Goal: Information Seeking & Learning: Learn about a topic

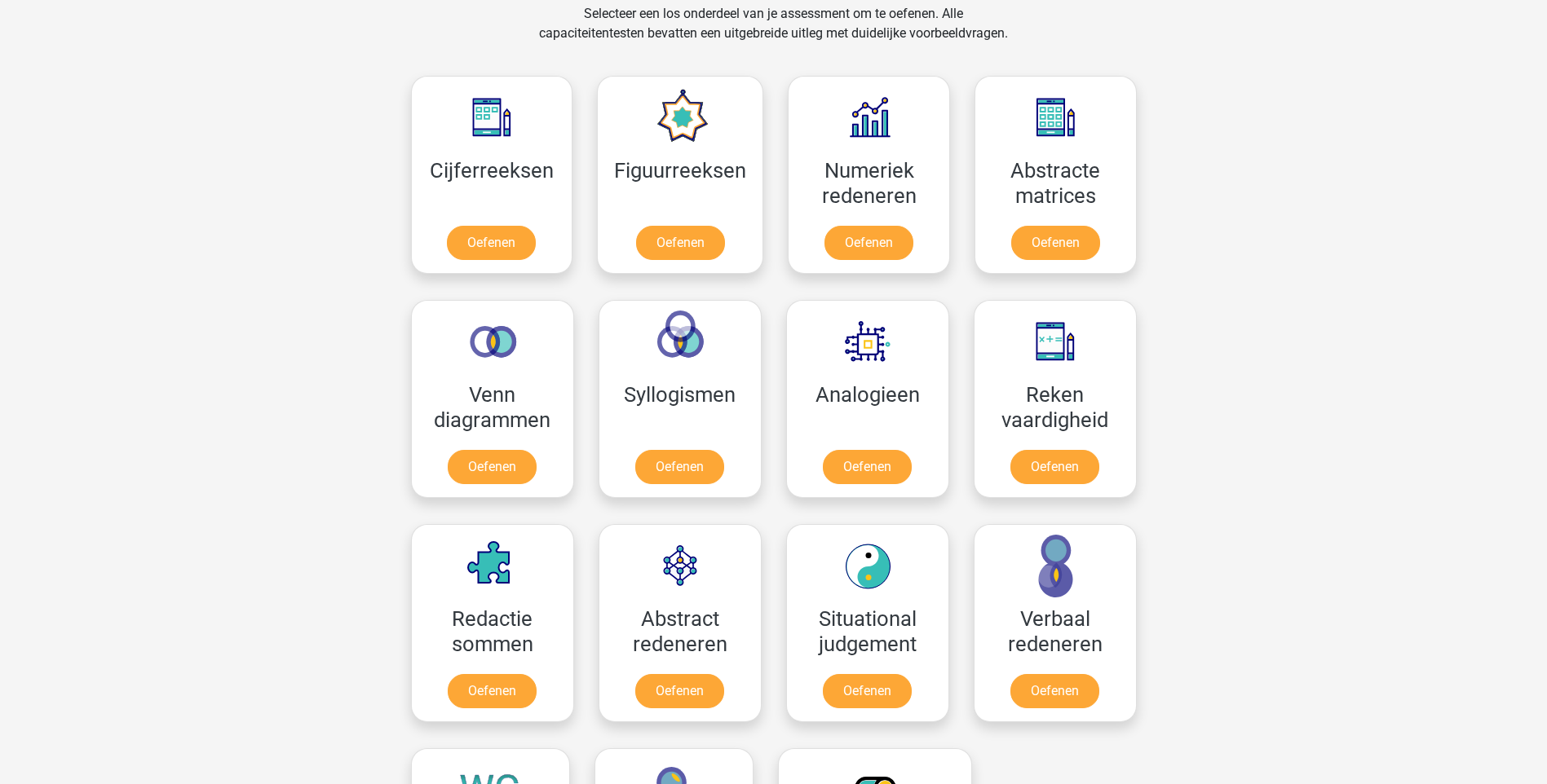
scroll to position [691, 0]
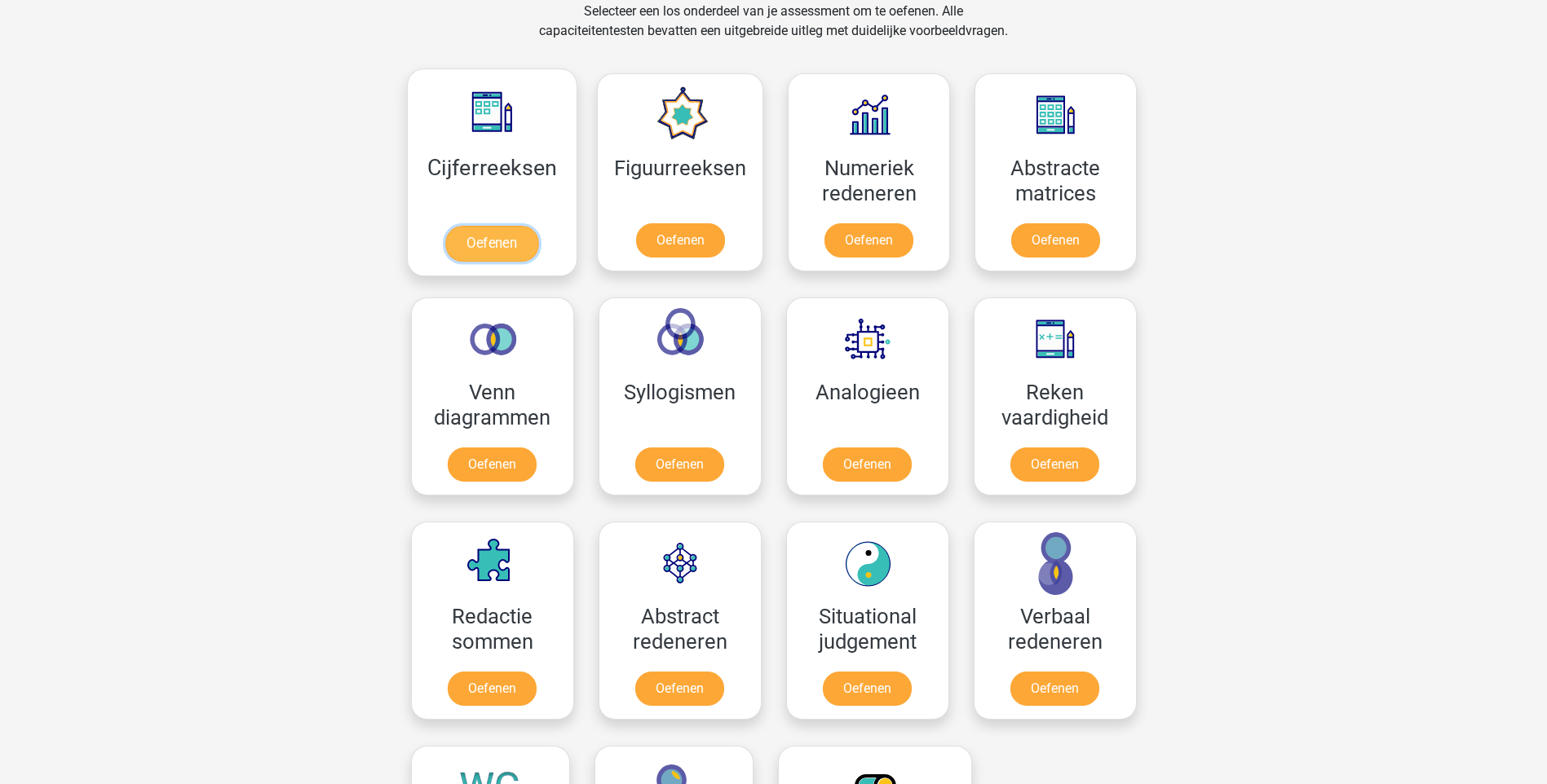
click at [477, 250] on link "Oefenen" at bounding box center [491, 243] width 93 height 36
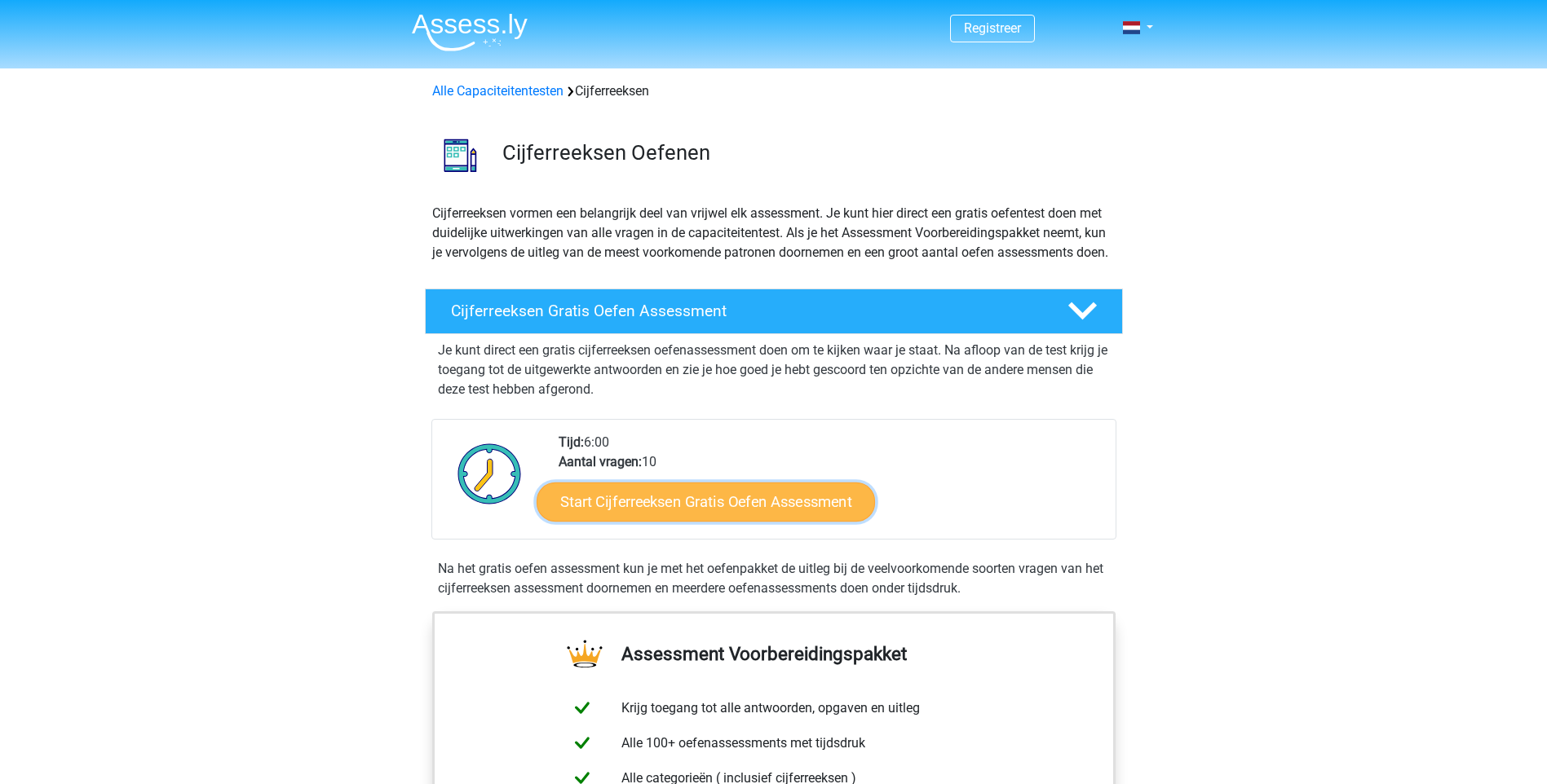
click at [711, 521] on link "Start Cijferreeksen Gratis Oefen Assessment" at bounding box center [705, 501] width 338 height 39
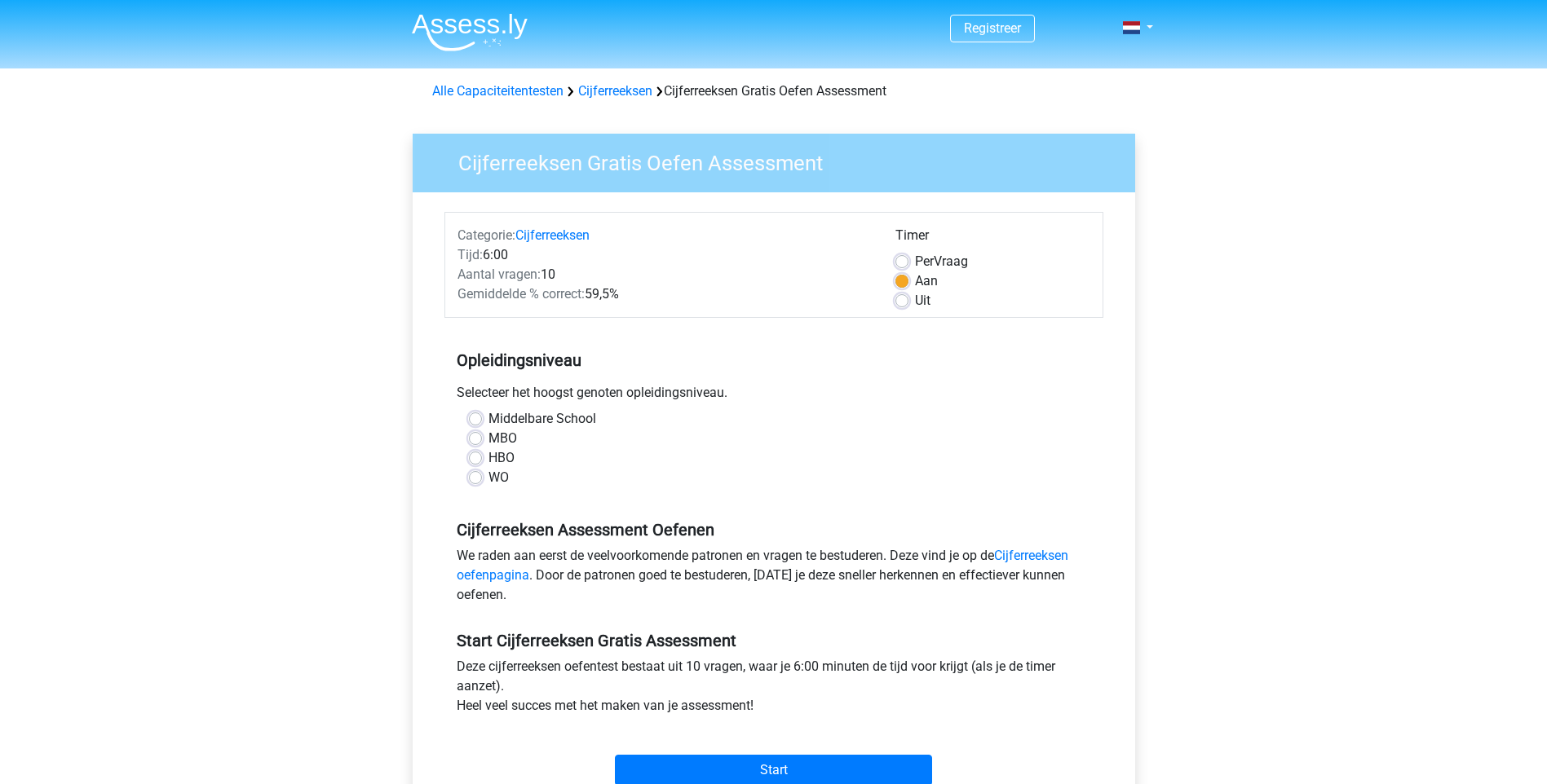
click at [488, 438] on label "MBO" at bounding box center [503, 438] width 29 height 19
click at [477, 438] on input "MBO" at bounding box center [476, 436] width 13 height 16
radio input "true"
click at [488, 461] on label "HBO" at bounding box center [501, 458] width 26 height 19
click at [476, 461] on input "HBO" at bounding box center [476, 456] width 13 height 16
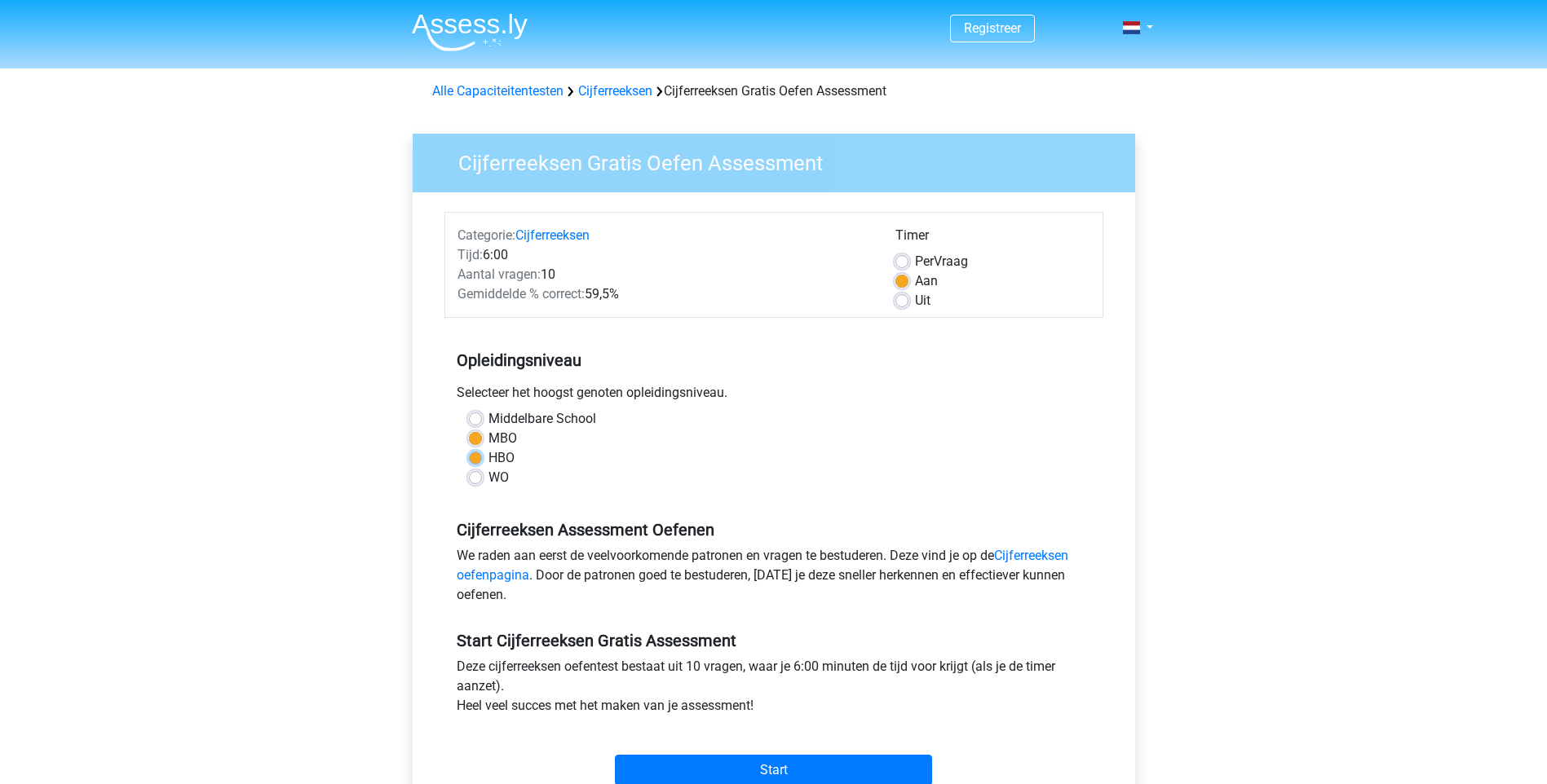
radio input "true"
click at [789, 771] on input "Start" at bounding box center [774, 771] width 317 height 31
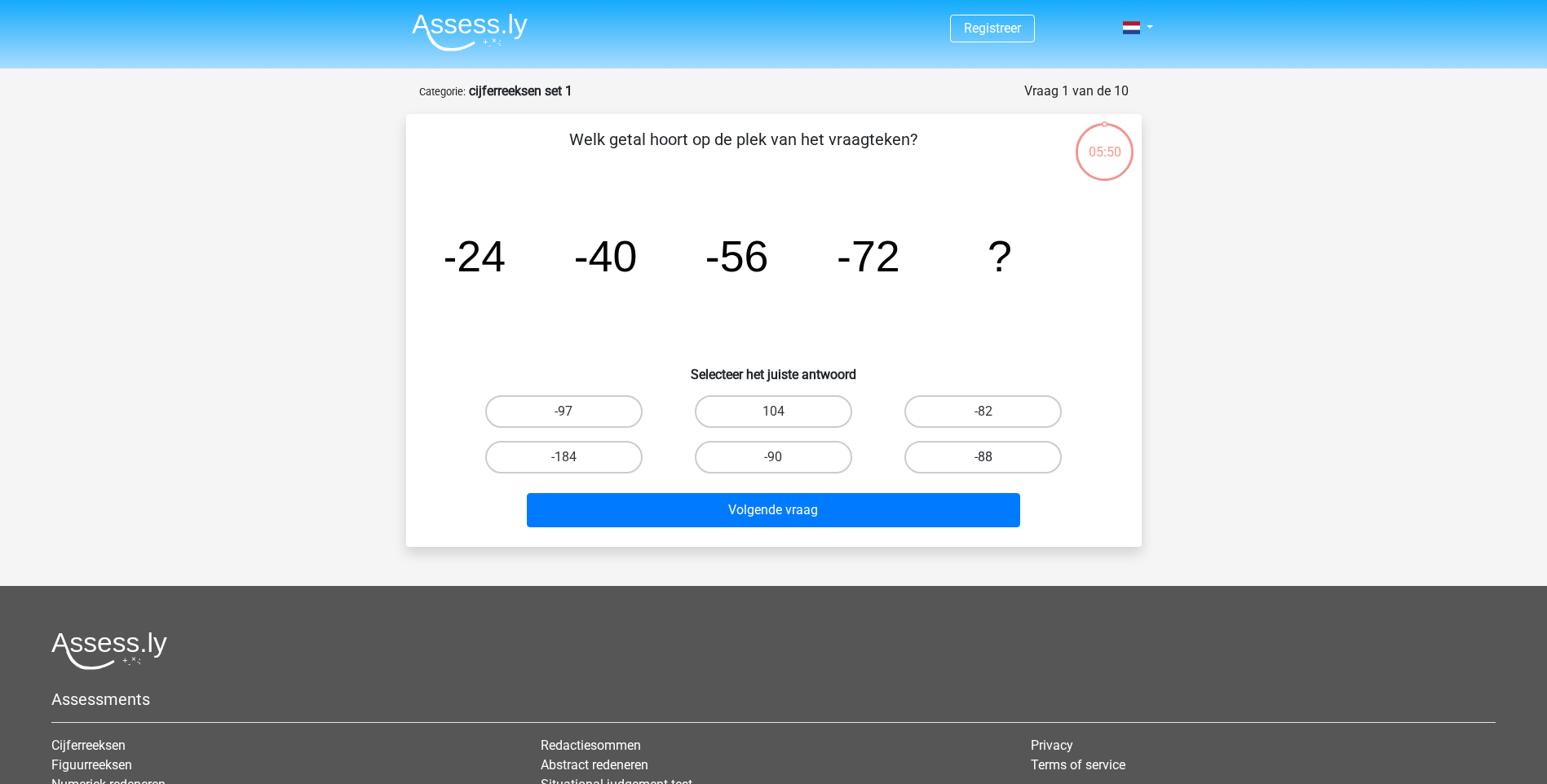
click at [976, 458] on label "-88" at bounding box center [983, 457] width 158 height 33
click at [983, 458] on input "-88" at bounding box center [988, 462] width 11 height 11
radio input "true"
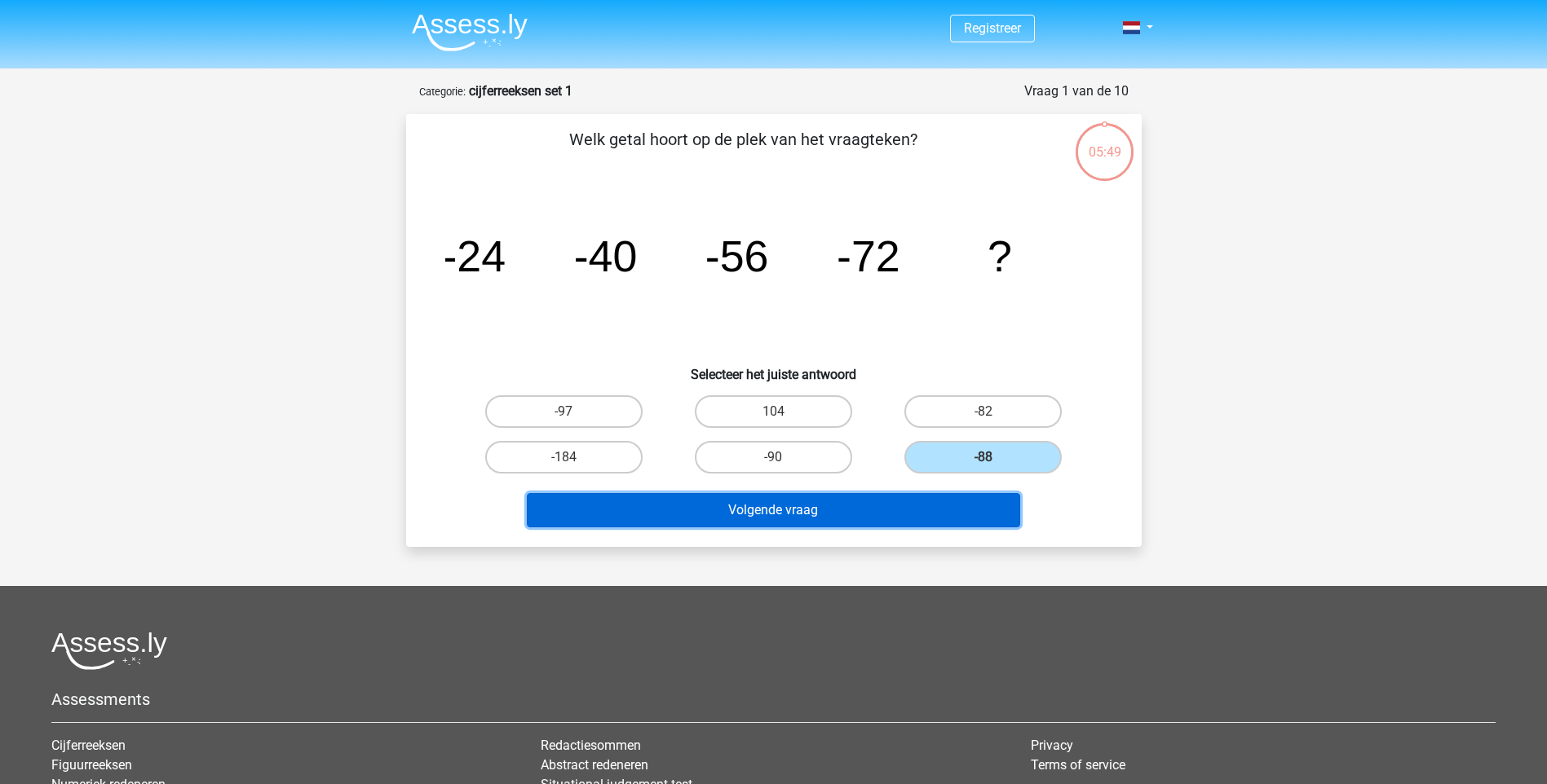
click at [779, 514] on button "Volgende vraag" at bounding box center [773, 510] width 493 height 35
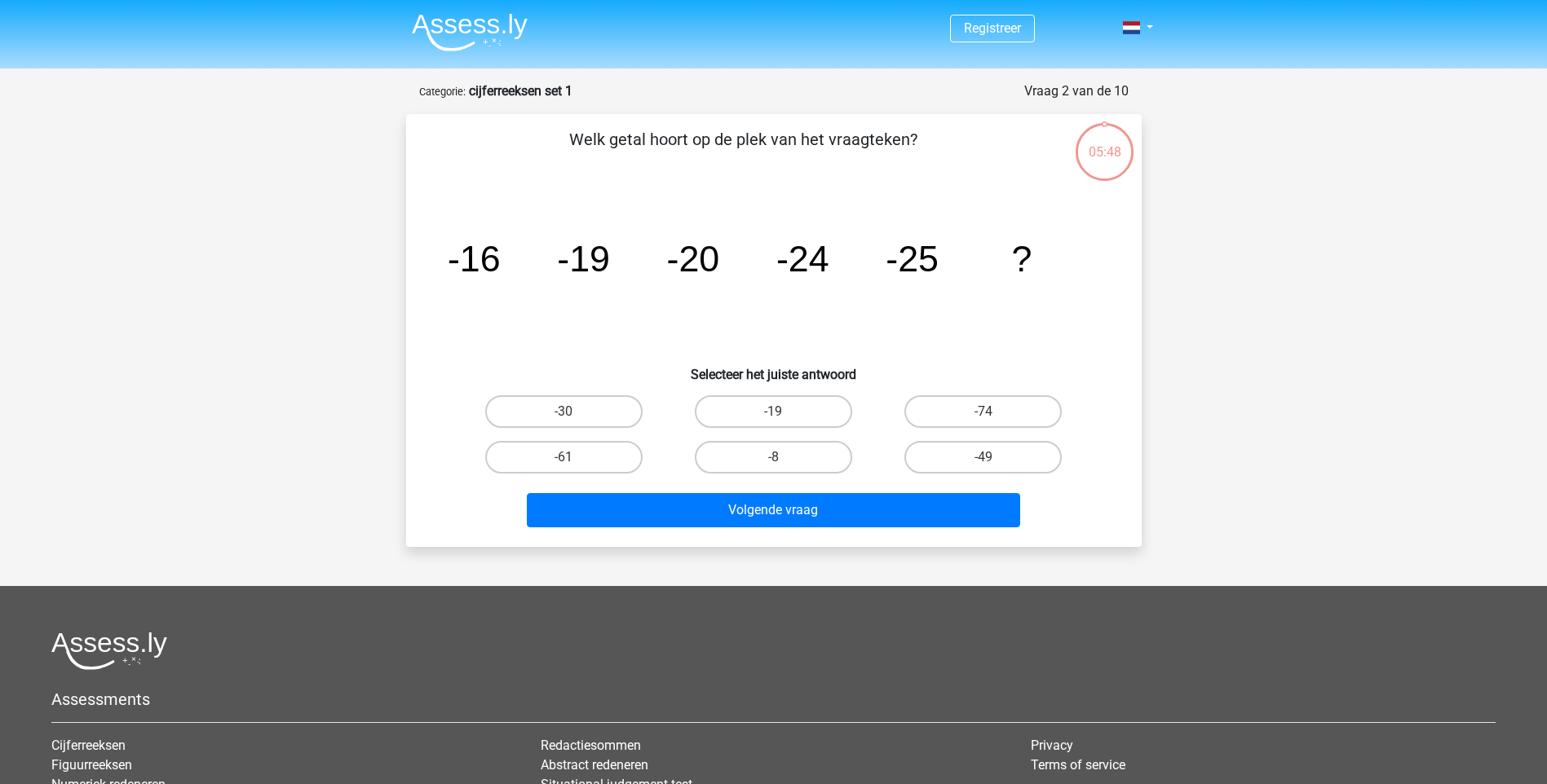
scroll to position [82, 0]
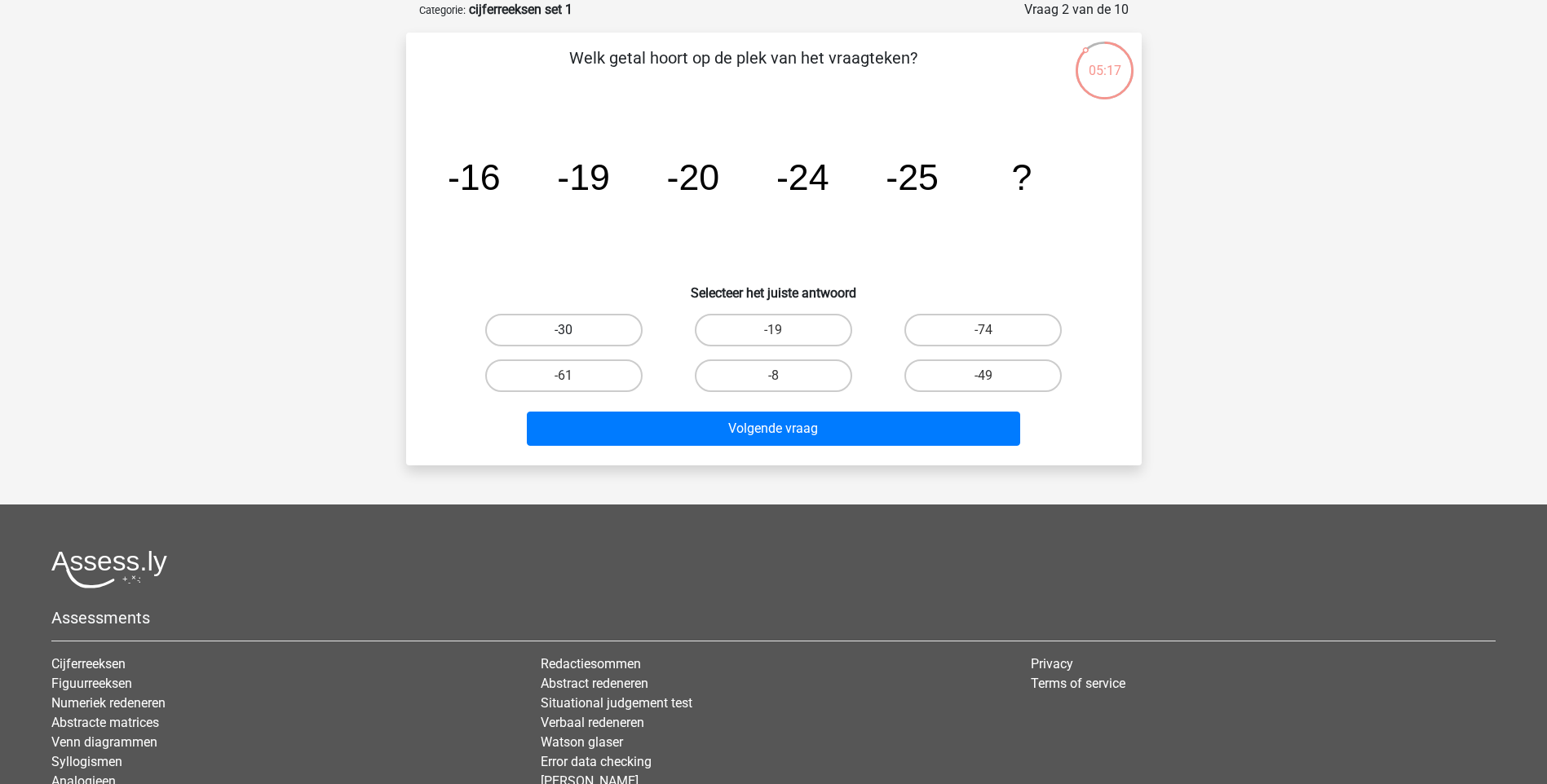
click at [562, 317] on label "-30" at bounding box center [564, 331] width 158 height 33
click at [563, 331] on input "-30" at bounding box center [568, 335] width 11 height 11
radio input "true"
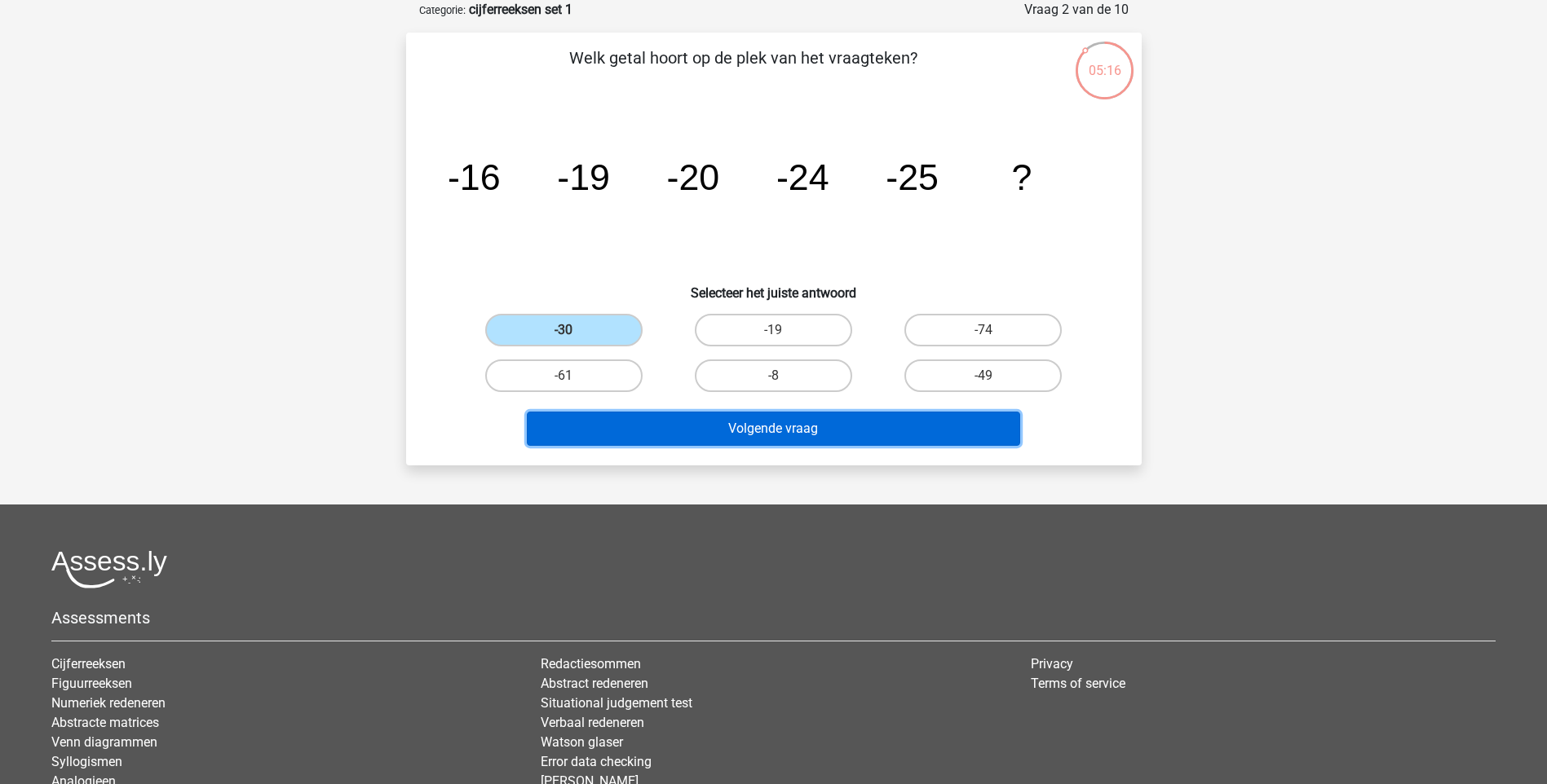
click at [798, 431] on button "Volgende vraag" at bounding box center [773, 429] width 493 height 35
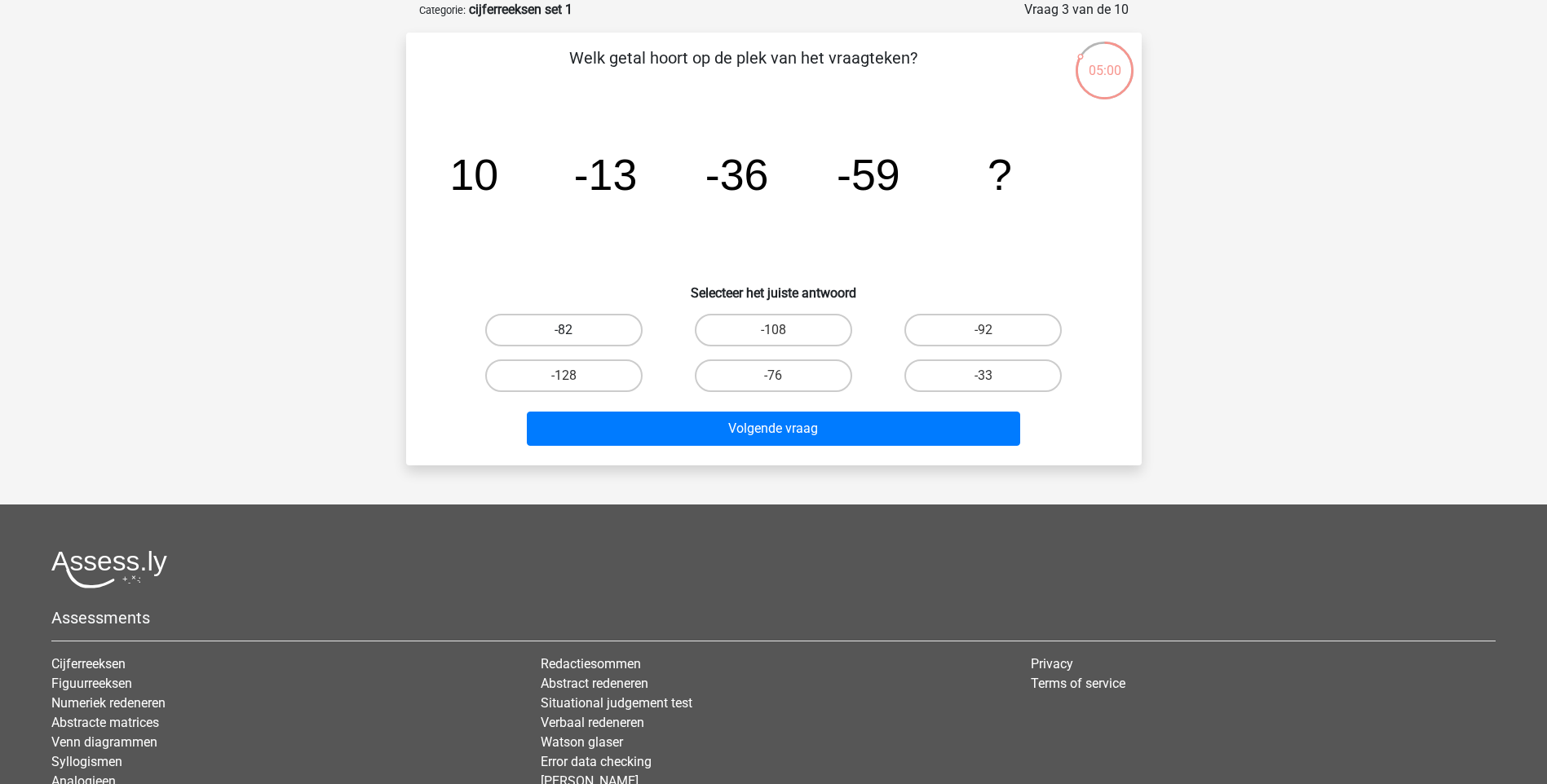
click at [561, 321] on label "-82" at bounding box center [564, 331] width 158 height 33
click at [563, 331] on input "-82" at bounding box center [568, 335] width 11 height 11
radio input "true"
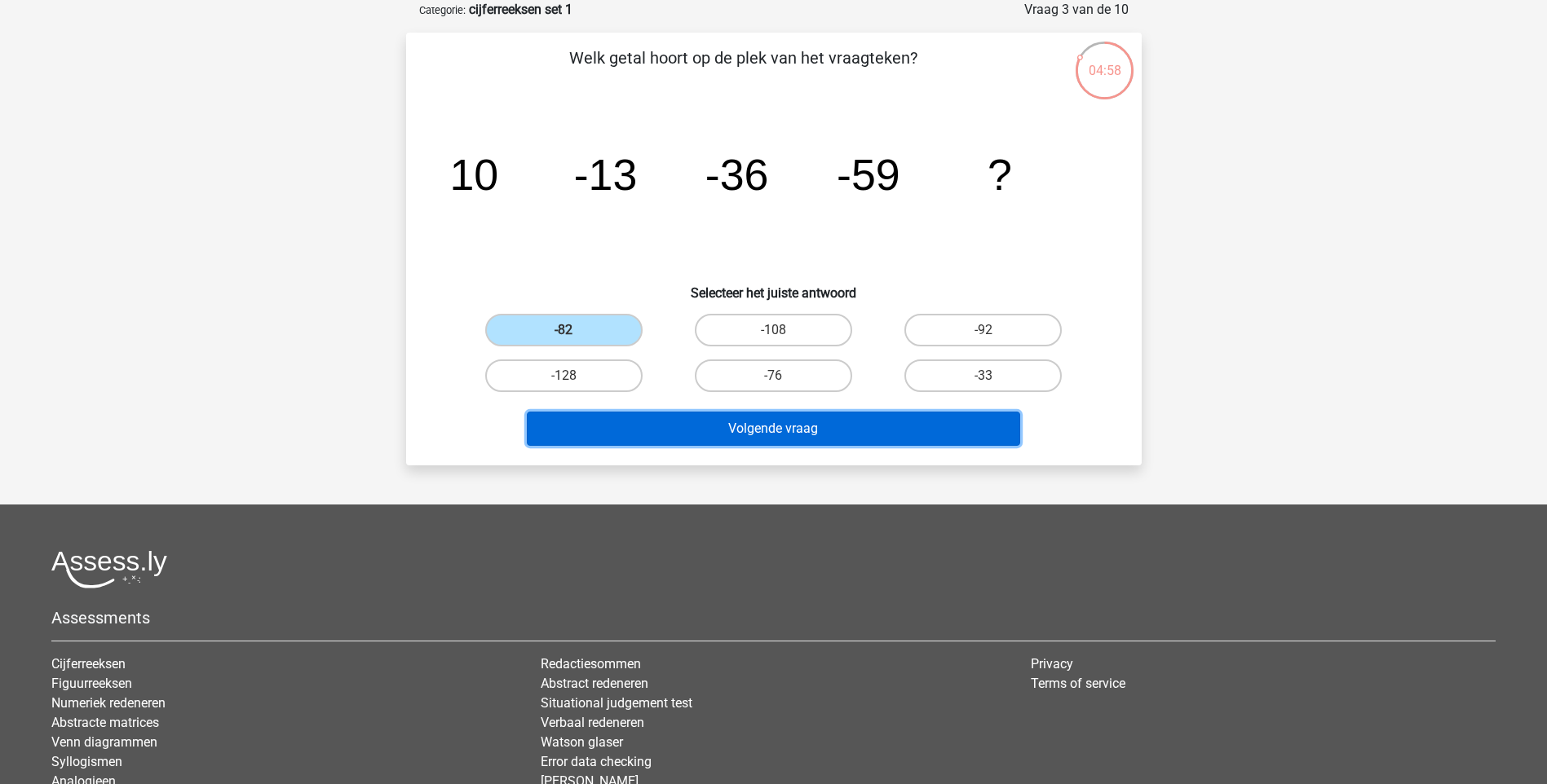
click at [831, 429] on button "Volgende vraag" at bounding box center [773, 429] width 493 height 35
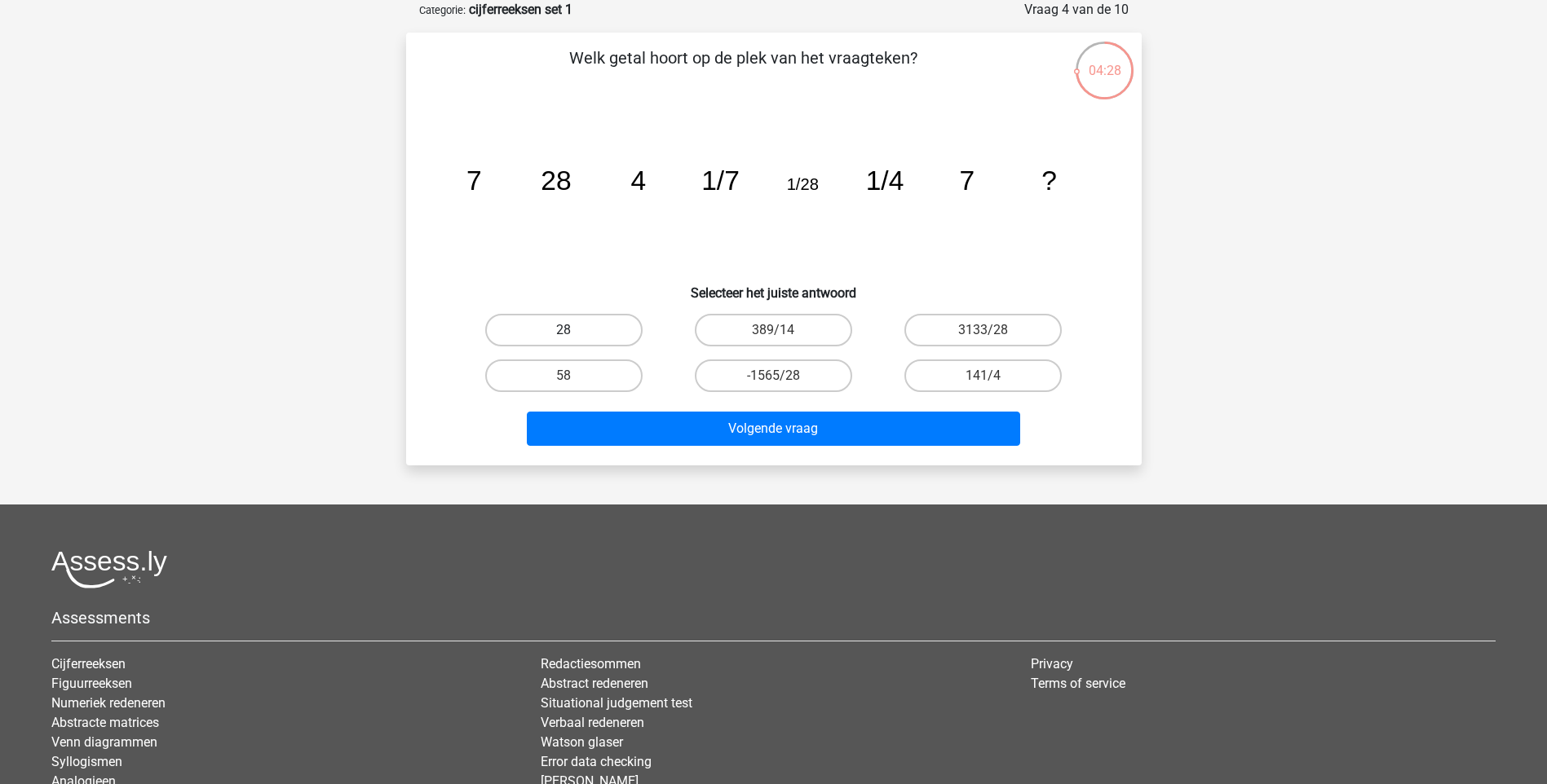
click at [530, 324] on label "28" at bounding box center [564, 331] width 158 height 33
click at [563, 331] on input "28" at bounding box center [568, 335] width 11 height 11
radio input "true"
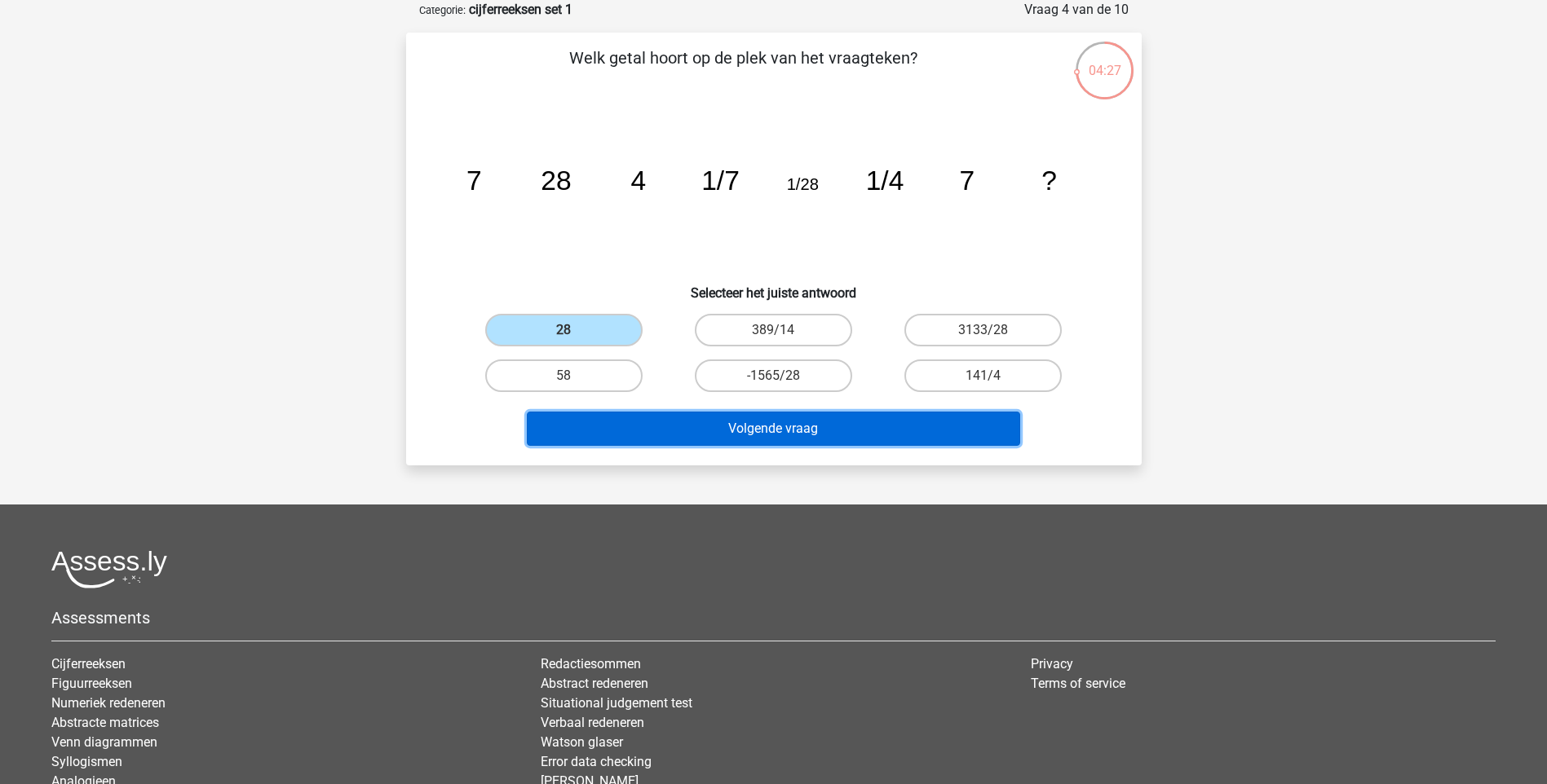
click at [764, 419] on button "Volgende vraag" at bounding box center [773, 429] width 493 height 35
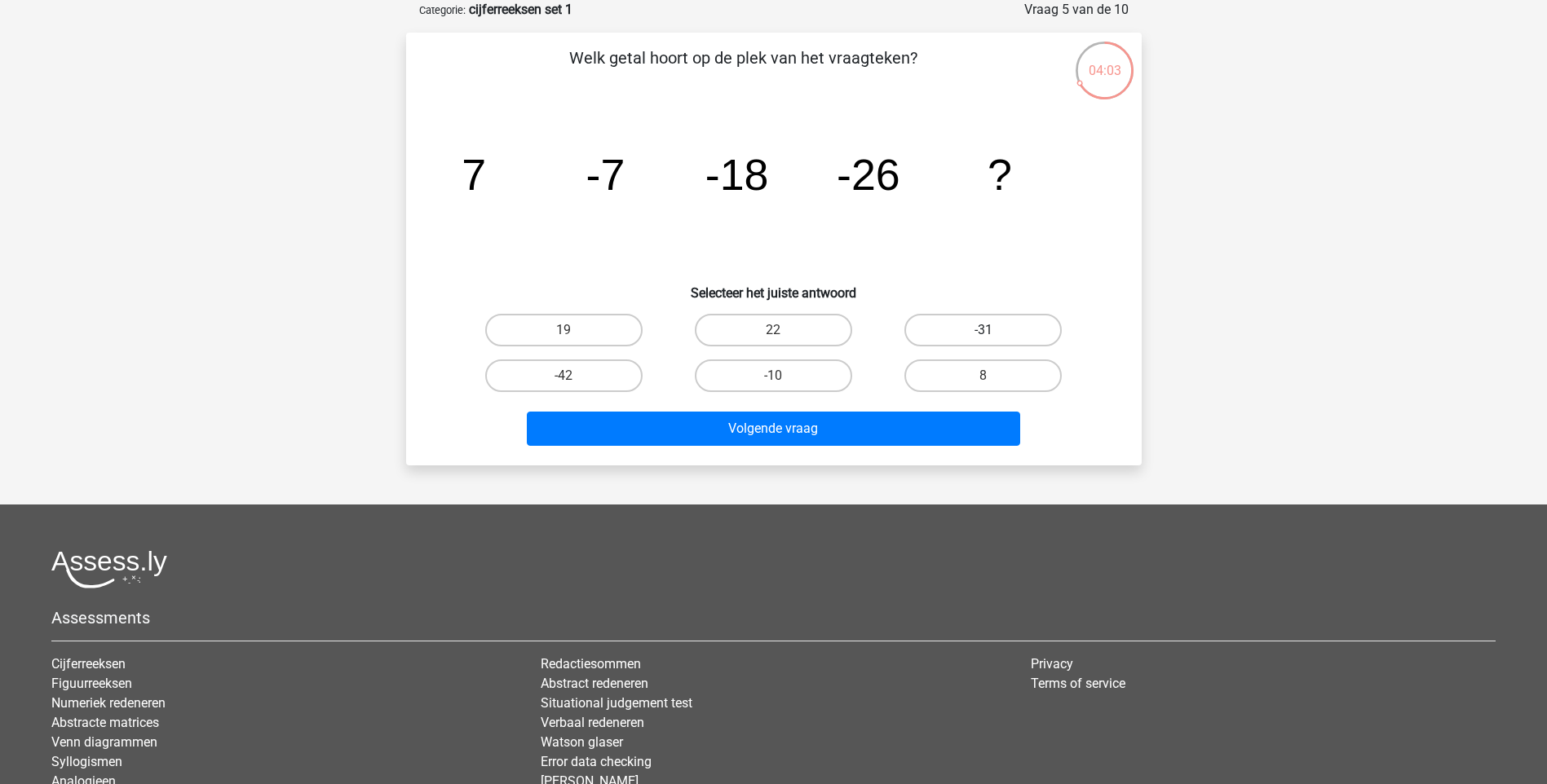
click at [981, 336] on label "-31" at bounding box center [983, 331] width 158 height 33
click at [983, 336] on input "-31" at bounding box center [988, 335] width 11 height 11
radio input "true"
click at [832, 446] on div "Volgende vraag" at bounding box center [774, 431] width 629 height 40
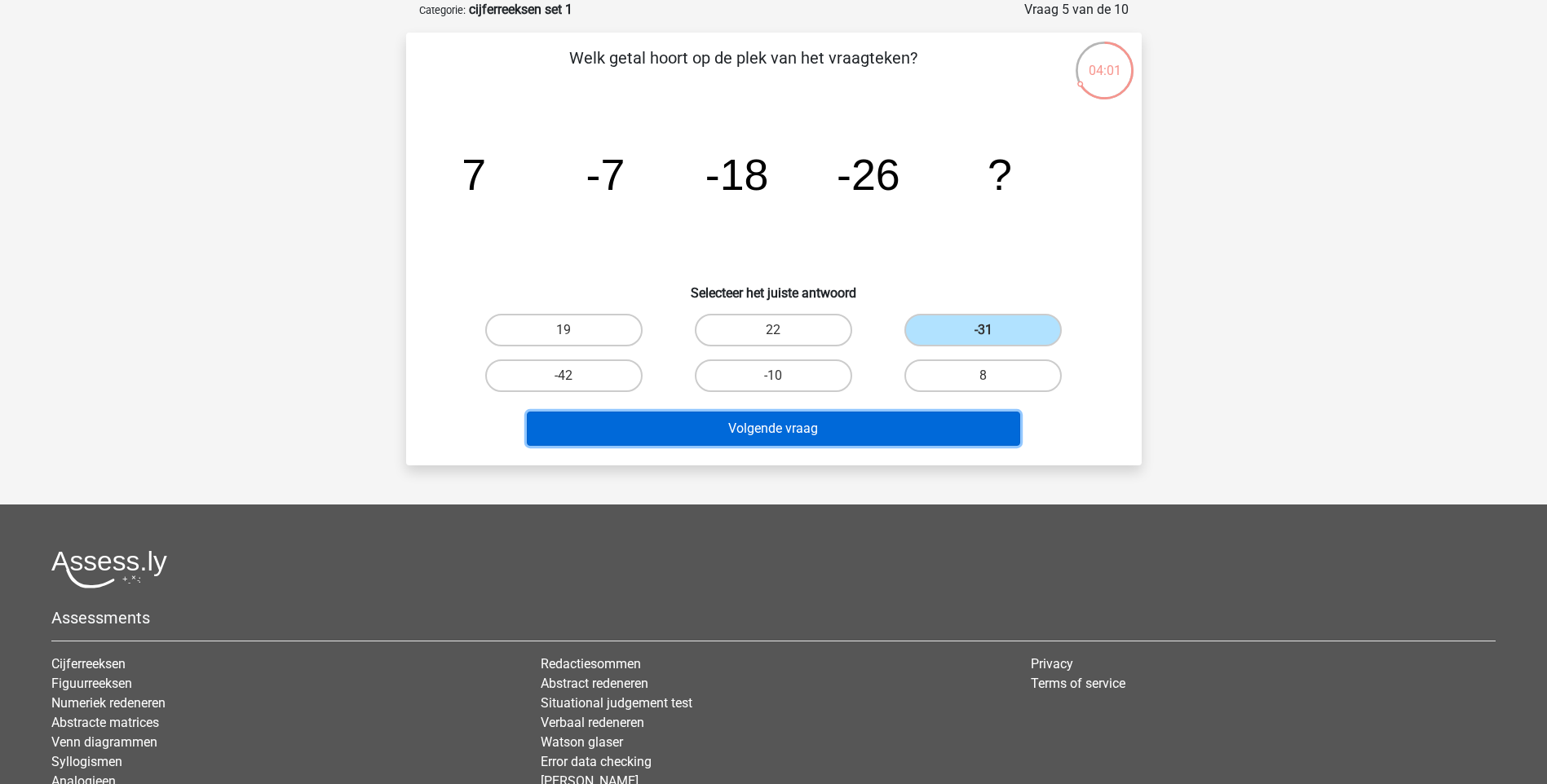
click at [830, 429] on button "Volgende vraag" at bounding box center [773, 429] width 493 height 35
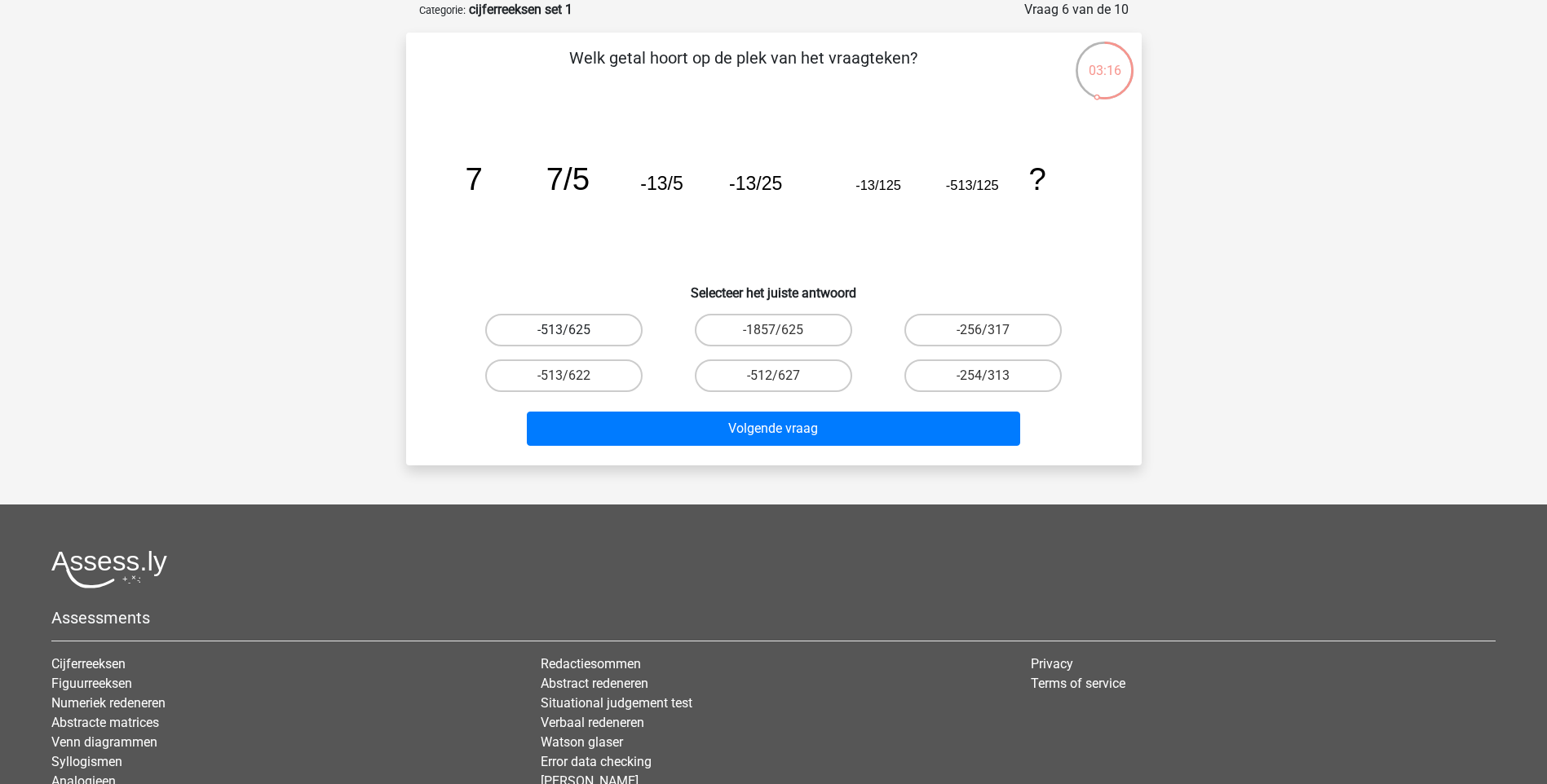
click at [595, 328] on label "-513/625" at bounding box center [564, 331] width 158 height 33
click at [574, 331] on input "-513/625" at bounding box center [568, 335] width 11 height 11
radio input "true"
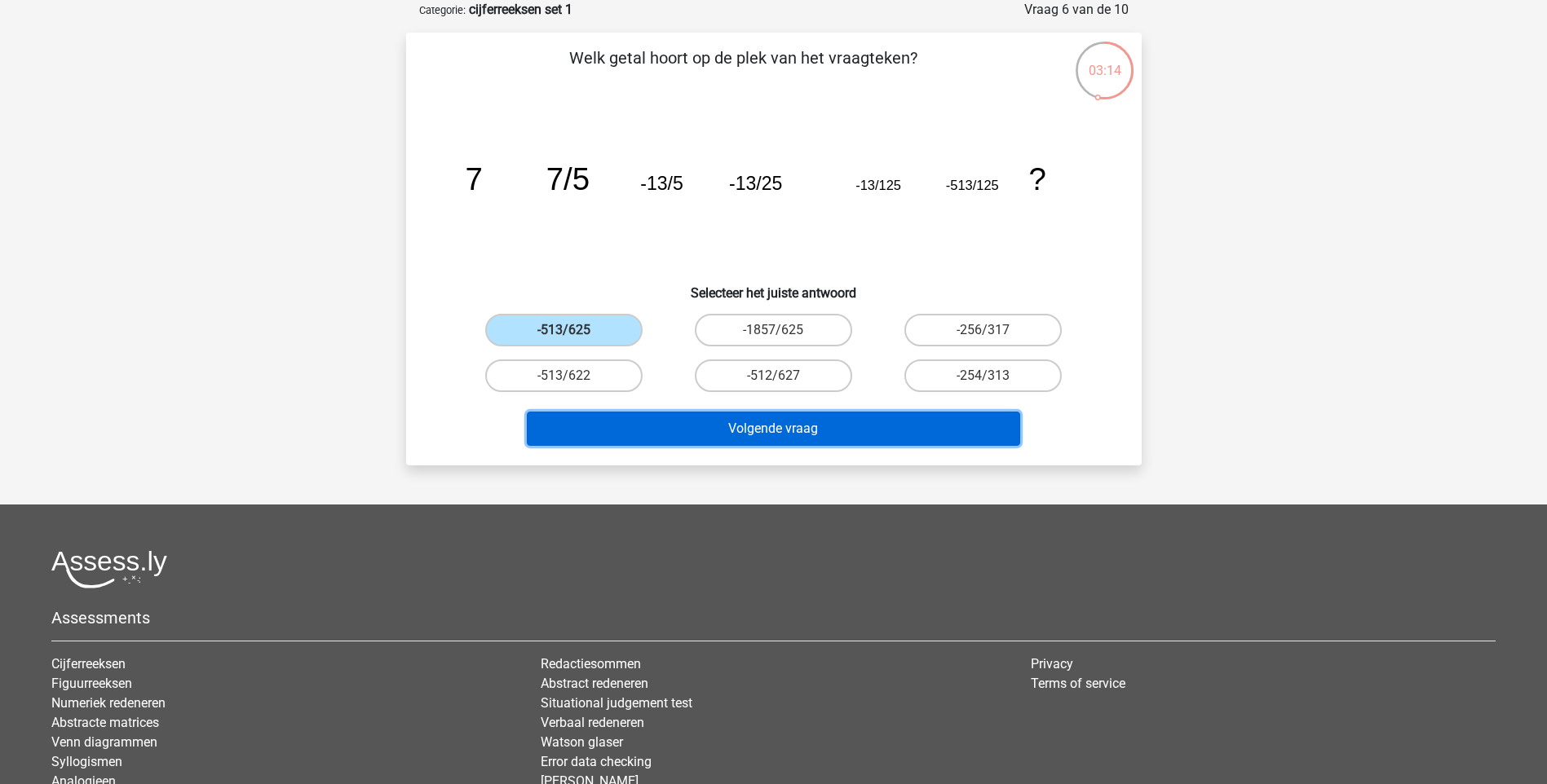
click at [792, 411] on button "Volgende vraag" at bounding box center [773, 429] width 493 height 35
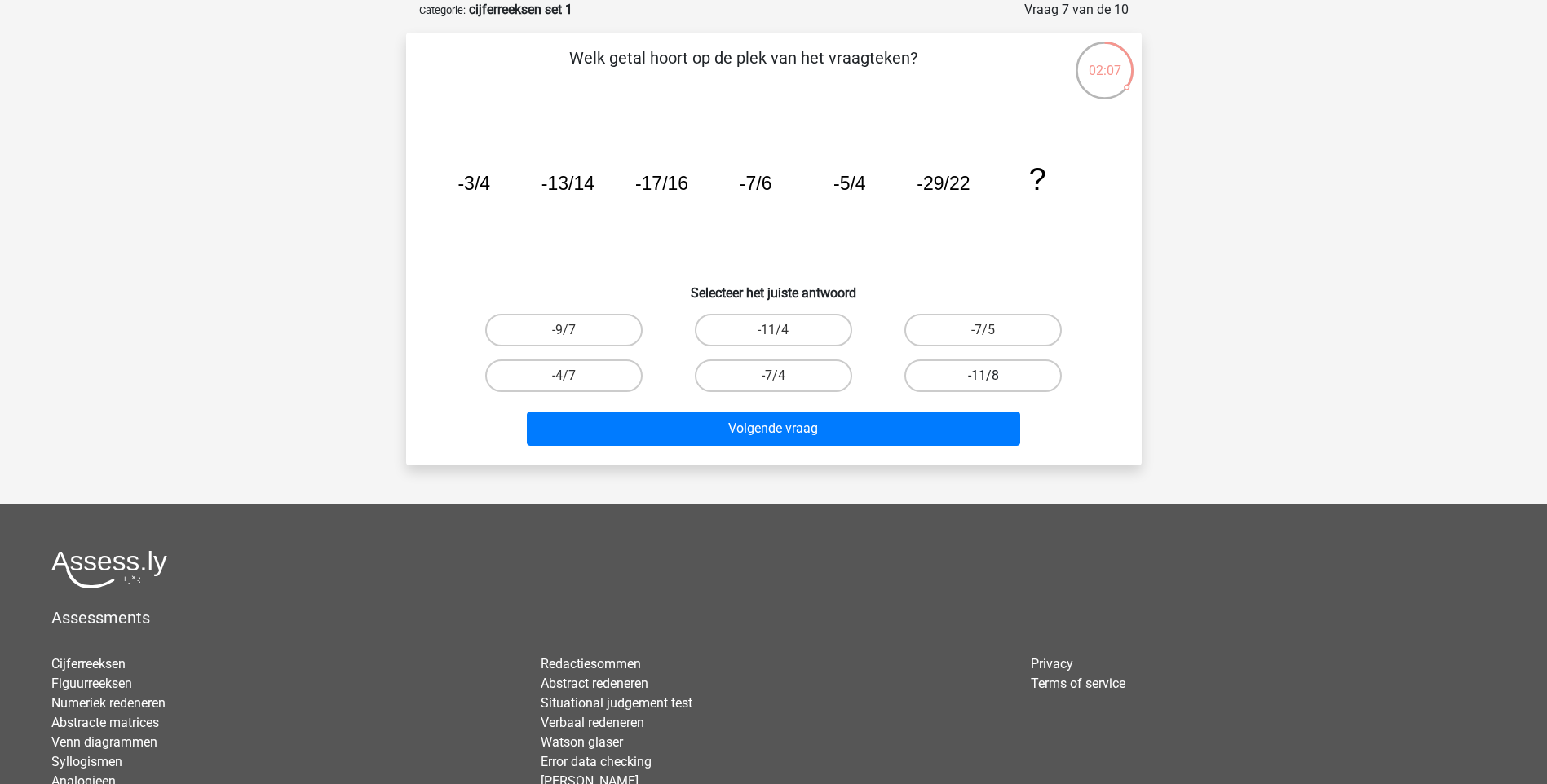
click at [976, 372] on label "-11/8" at bounding box center [983, 376] width 158 height 33
click at [983, 376] on input "-11/8" at bounding box center [988, 380] width 11 height 11
radio input "true"
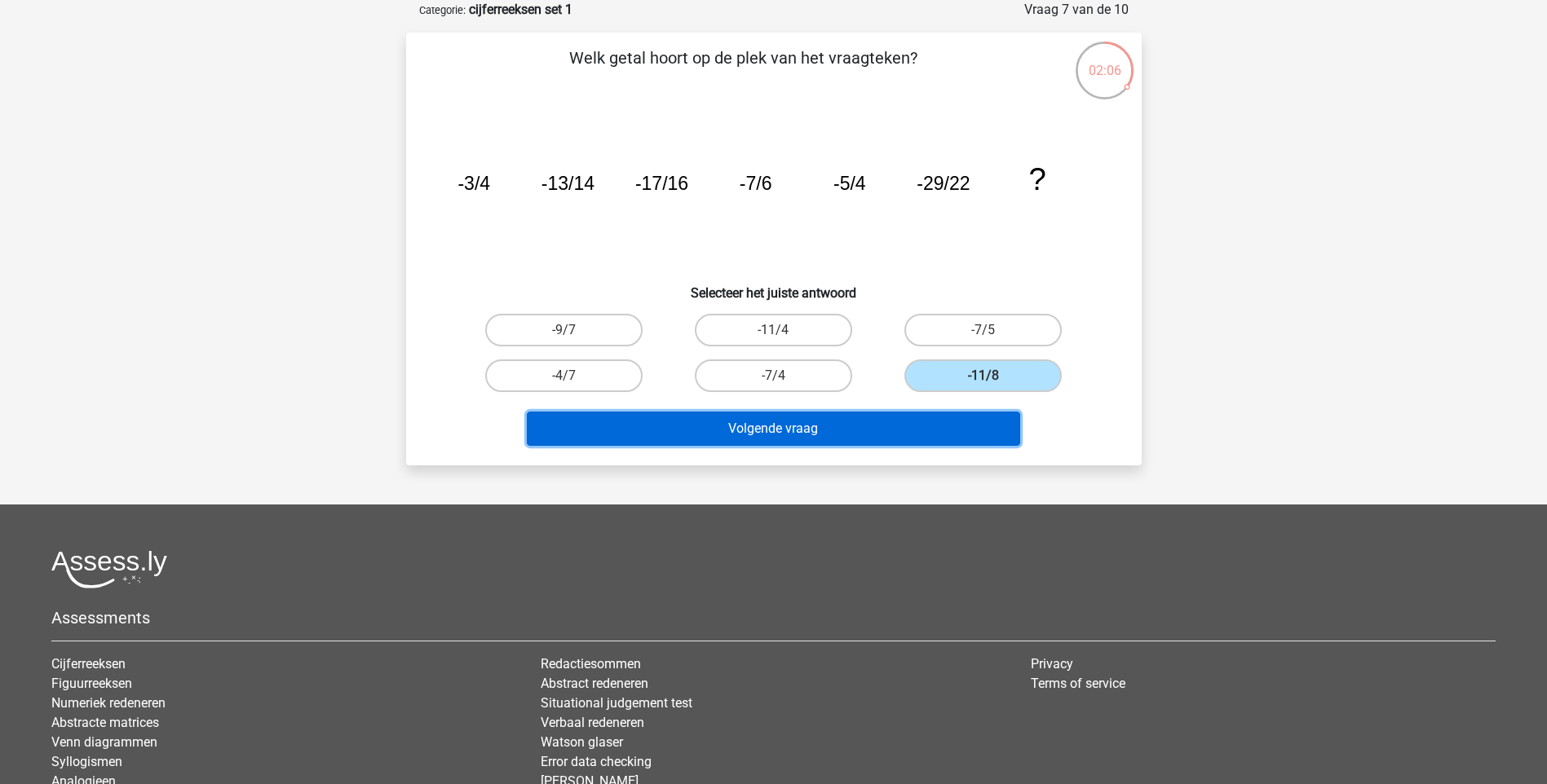
click at [871, 422] on button "Volgende vraag" at bounding box center [773, 429] width 493 height 35
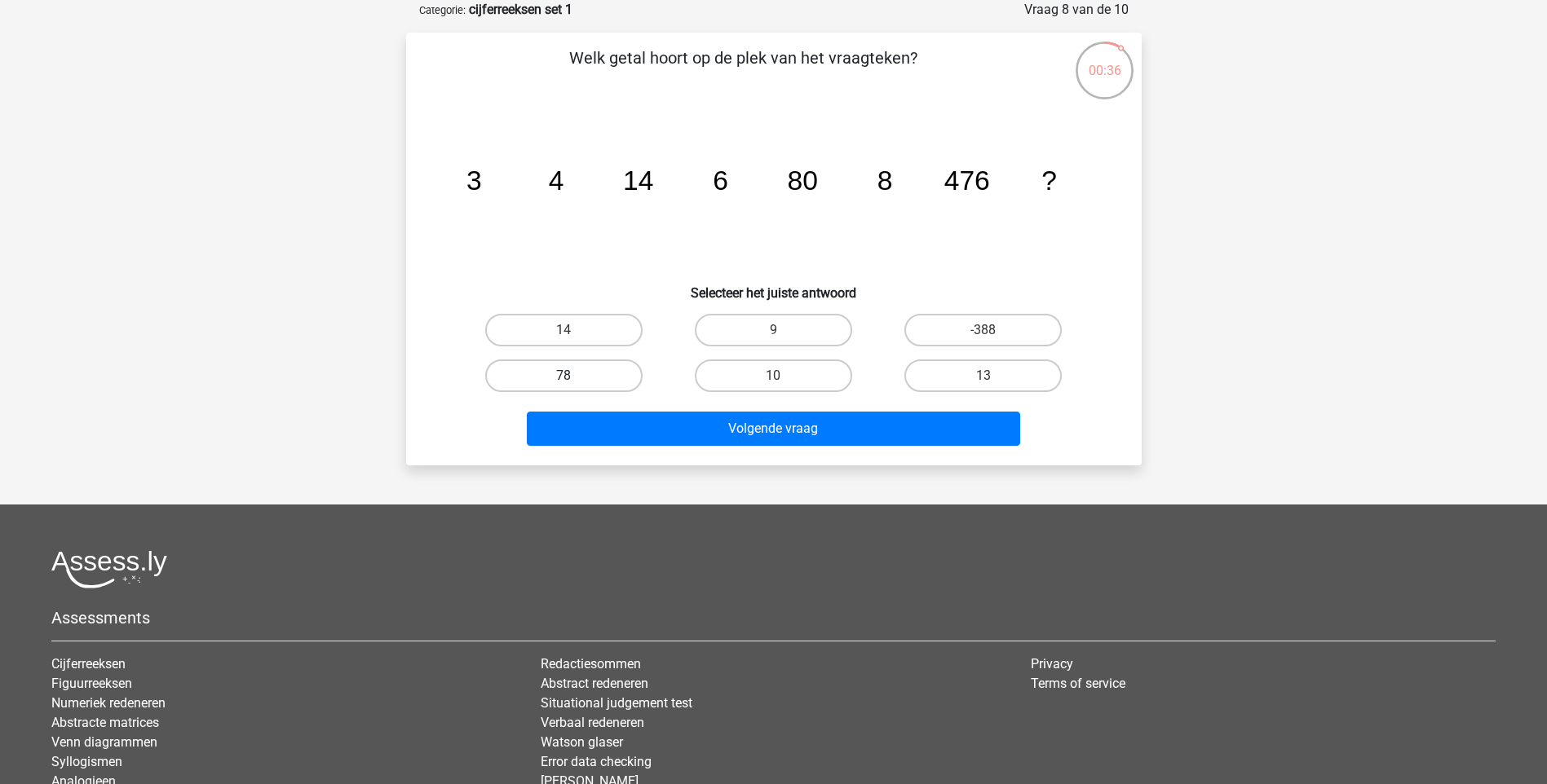
click at [568, 369] on label "78" at bounding box center [564, 376] width 158 height 33
click at [568, 376] on input "78" at bounding box center [568, 380] width 11 height 11
radio input "true"
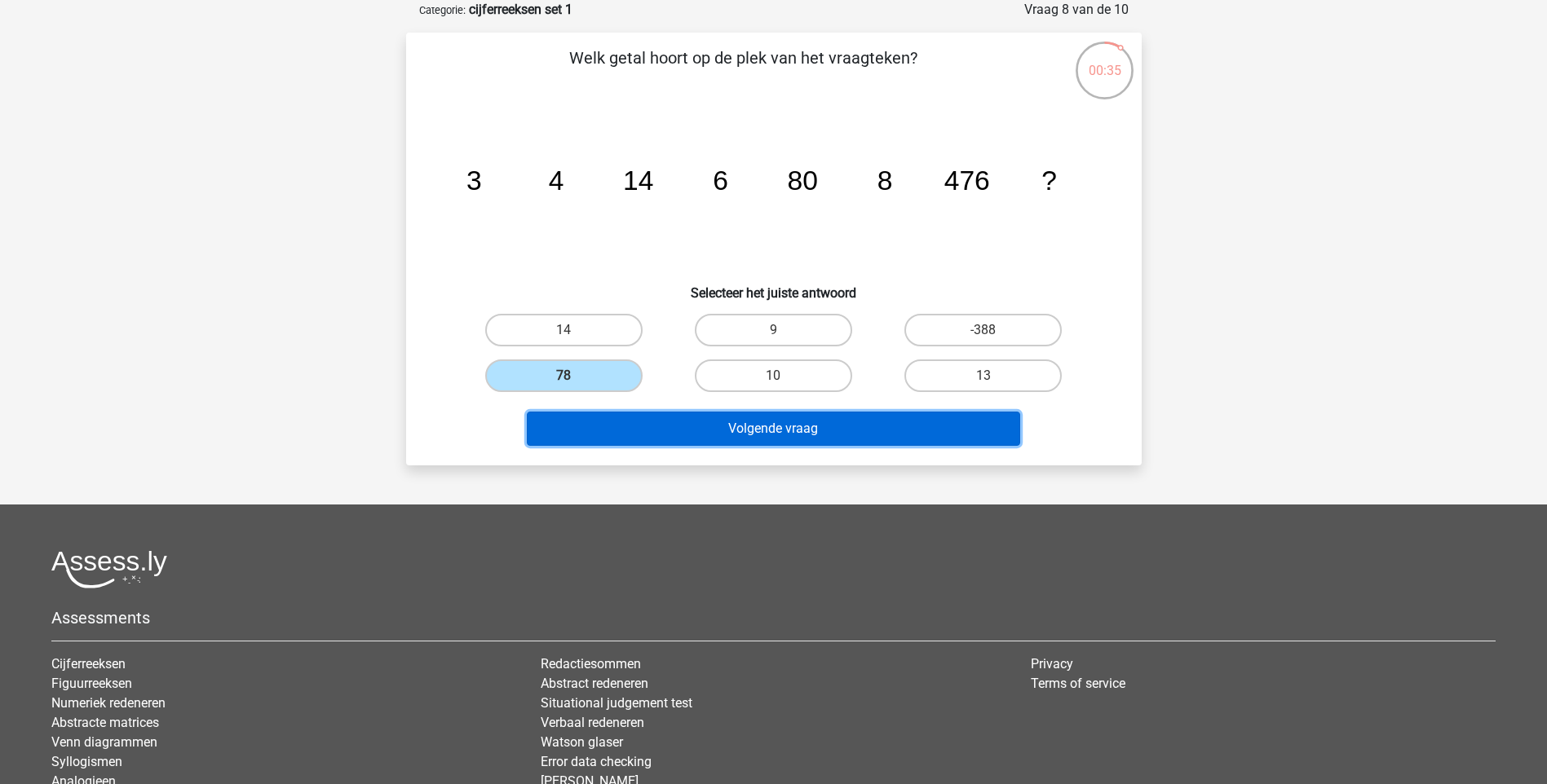
click at [880, 433] on button "Volgende vraag" at bounding box center [773, 429] width 493 height 35
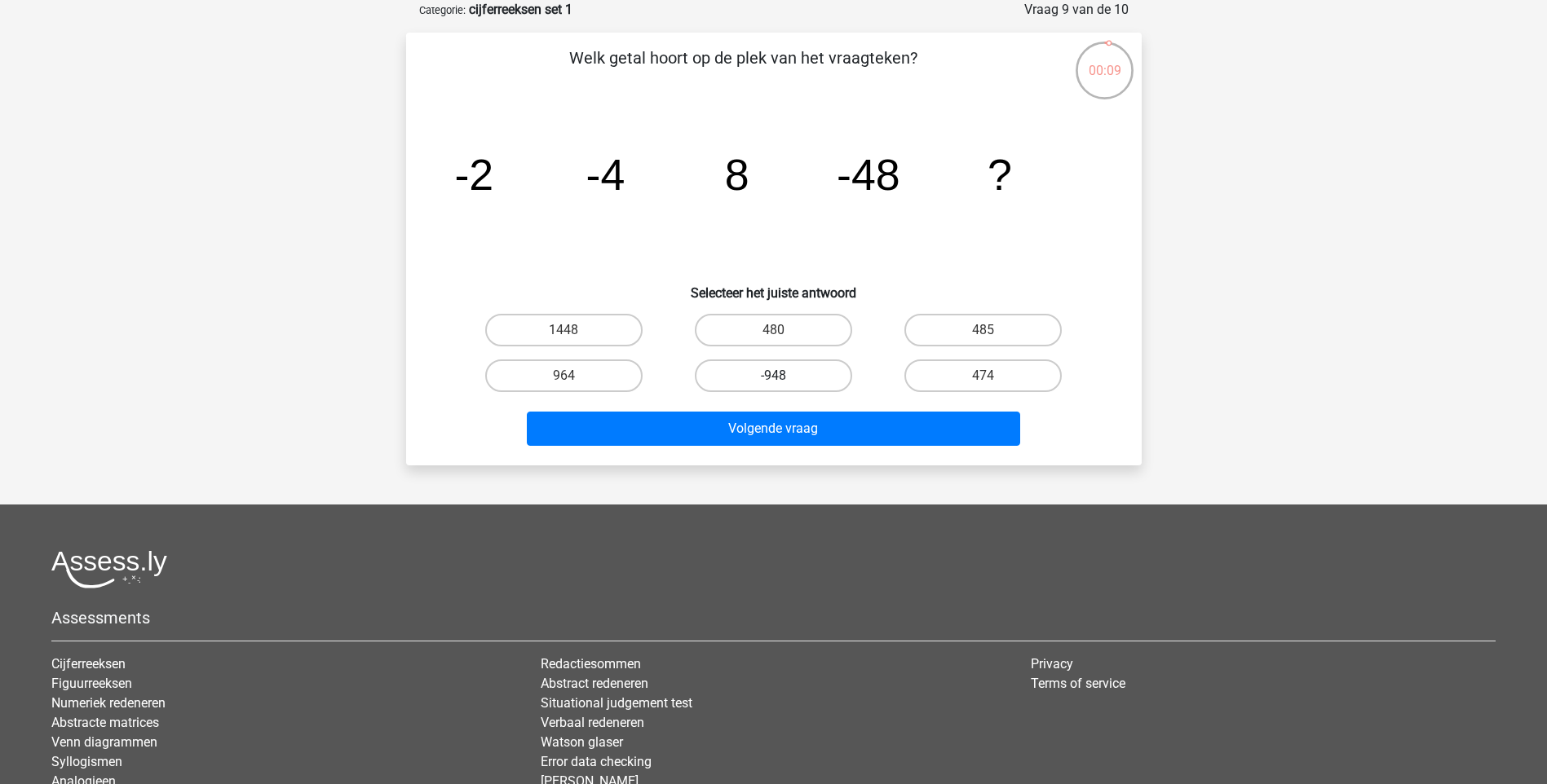
click at [788, 369] on label "-948" at bounding box center [774, 376] width 158 height 33
click at [783, 376] on input "-948" at bounding box center [777, 380] width 11 height 11
radio input "true"
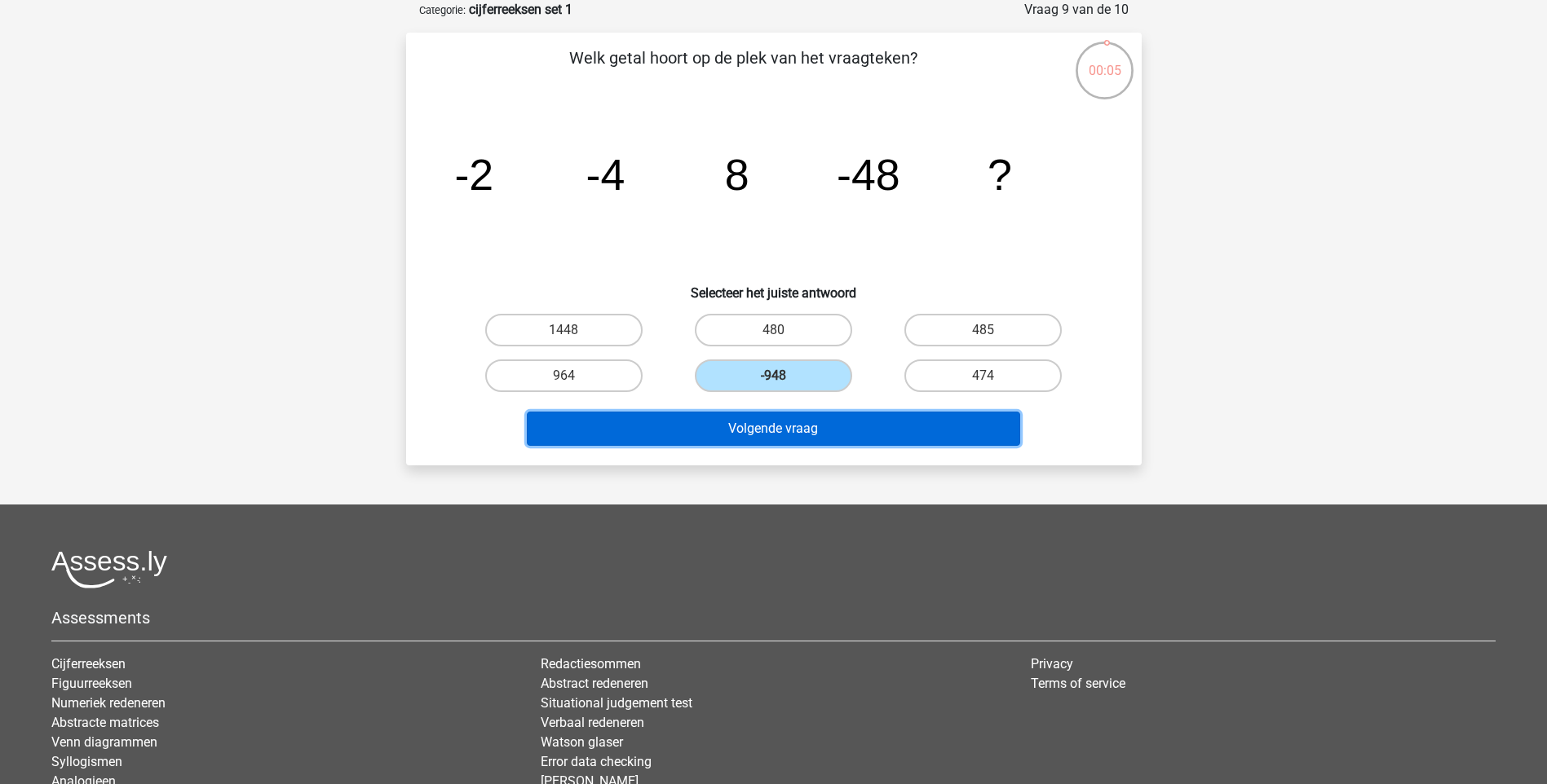
click at [765, 433] on button "Volgende vraag" at bounding box center [773, 429] width 493 height 35
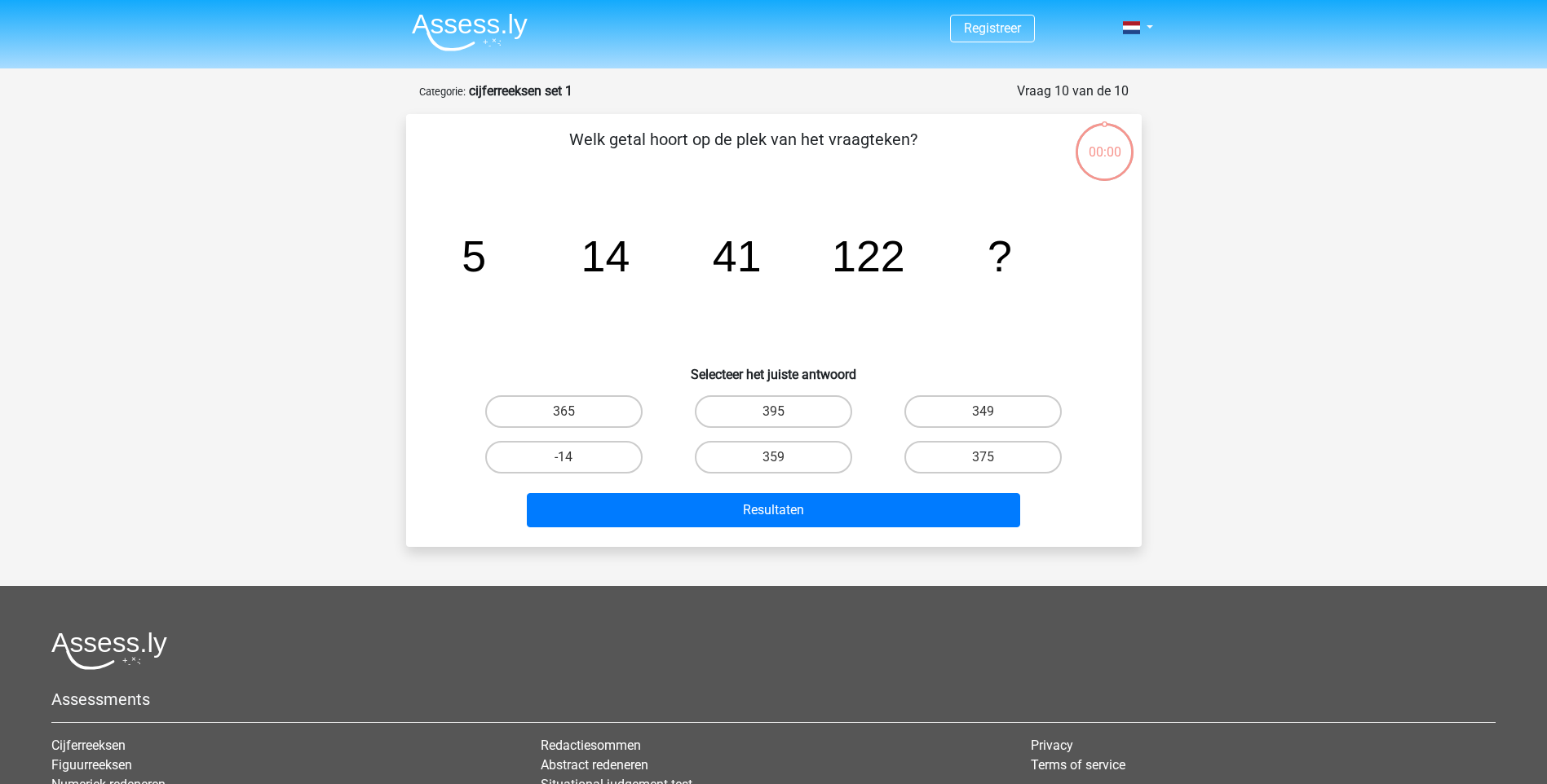
scroll to position [82, 0]
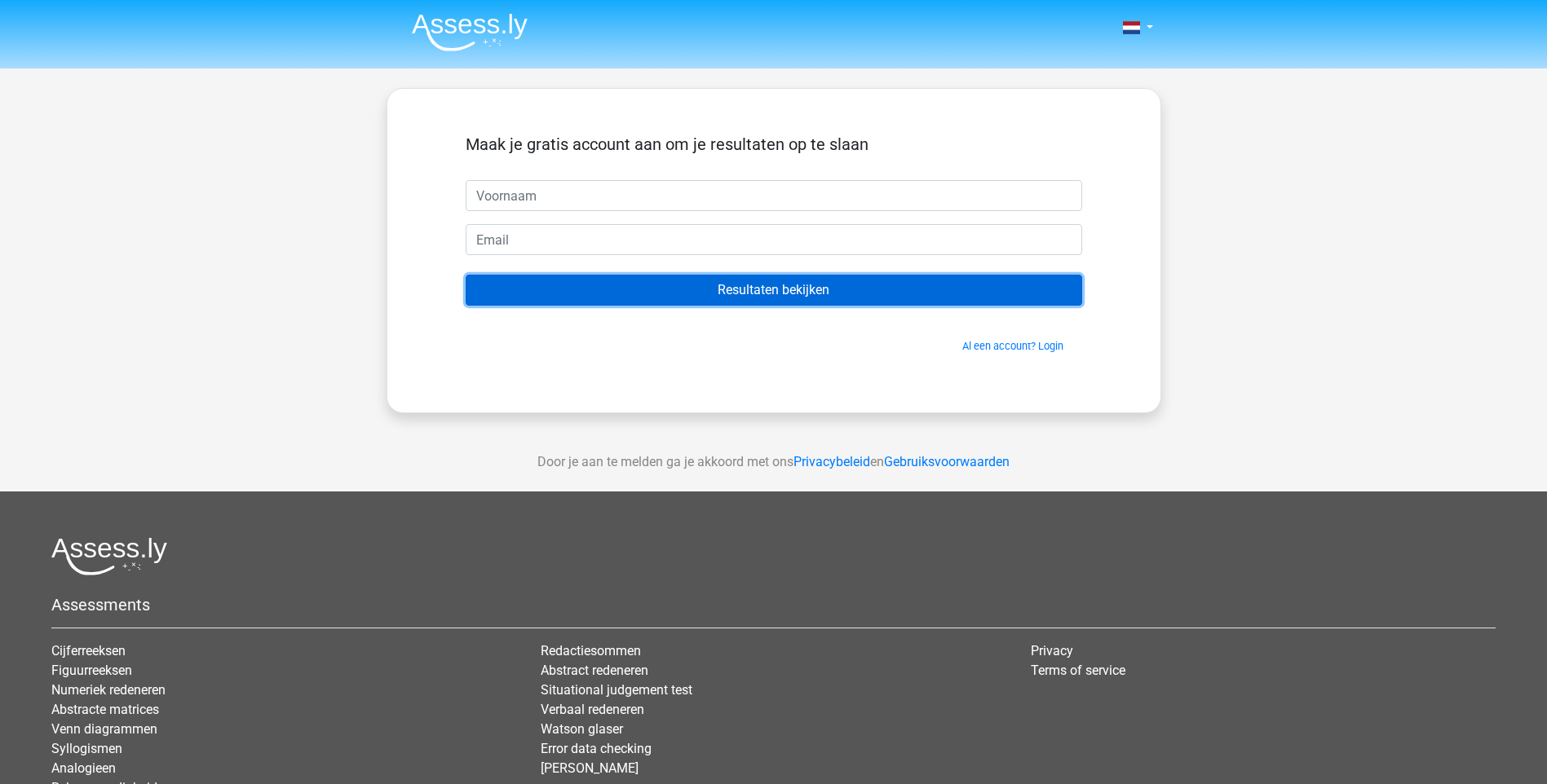
click at [726, 293] on input "Resultaten bekijken" at bounding box center [773, 290] width 616 height 31
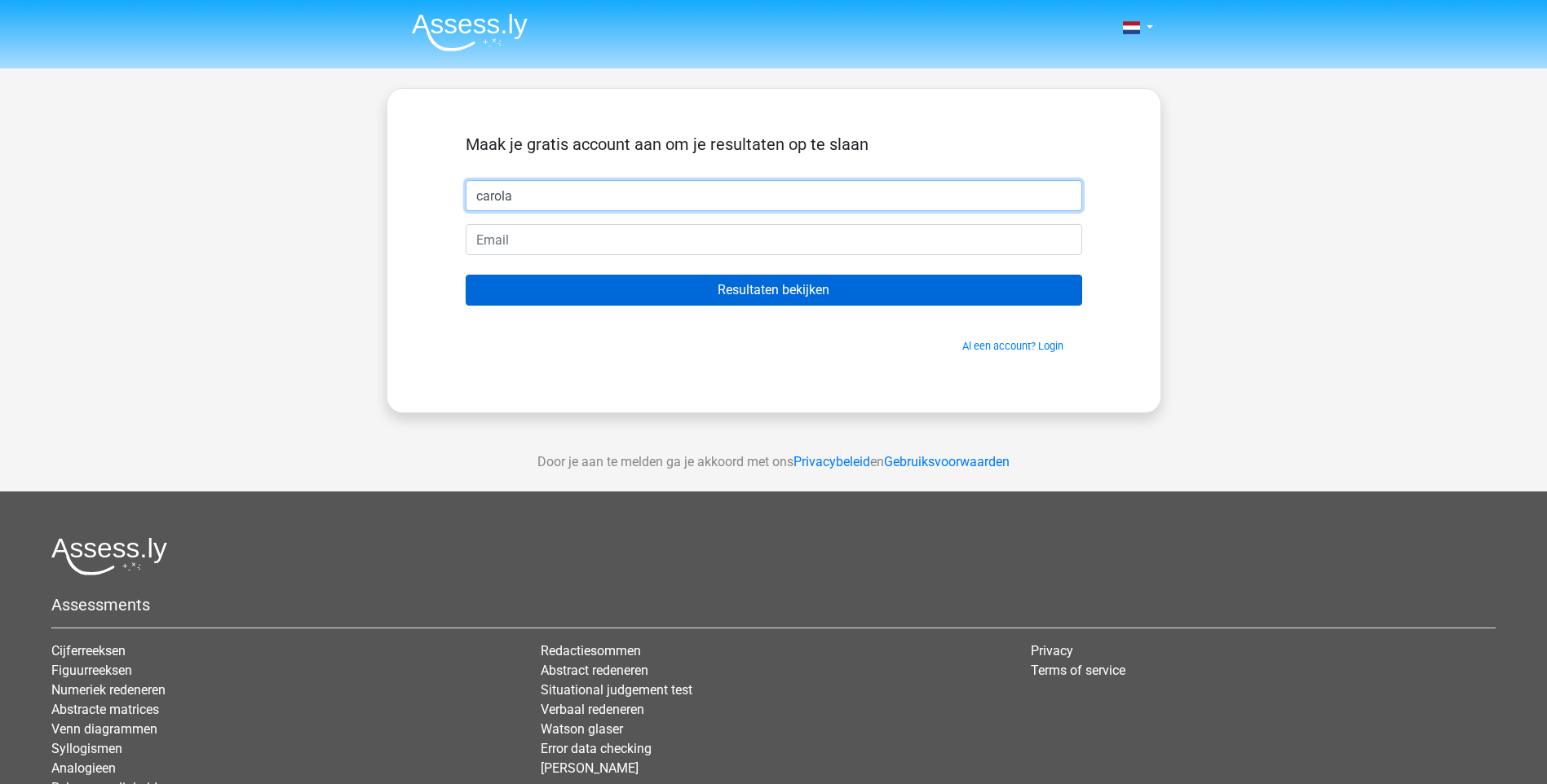
type input "carola"
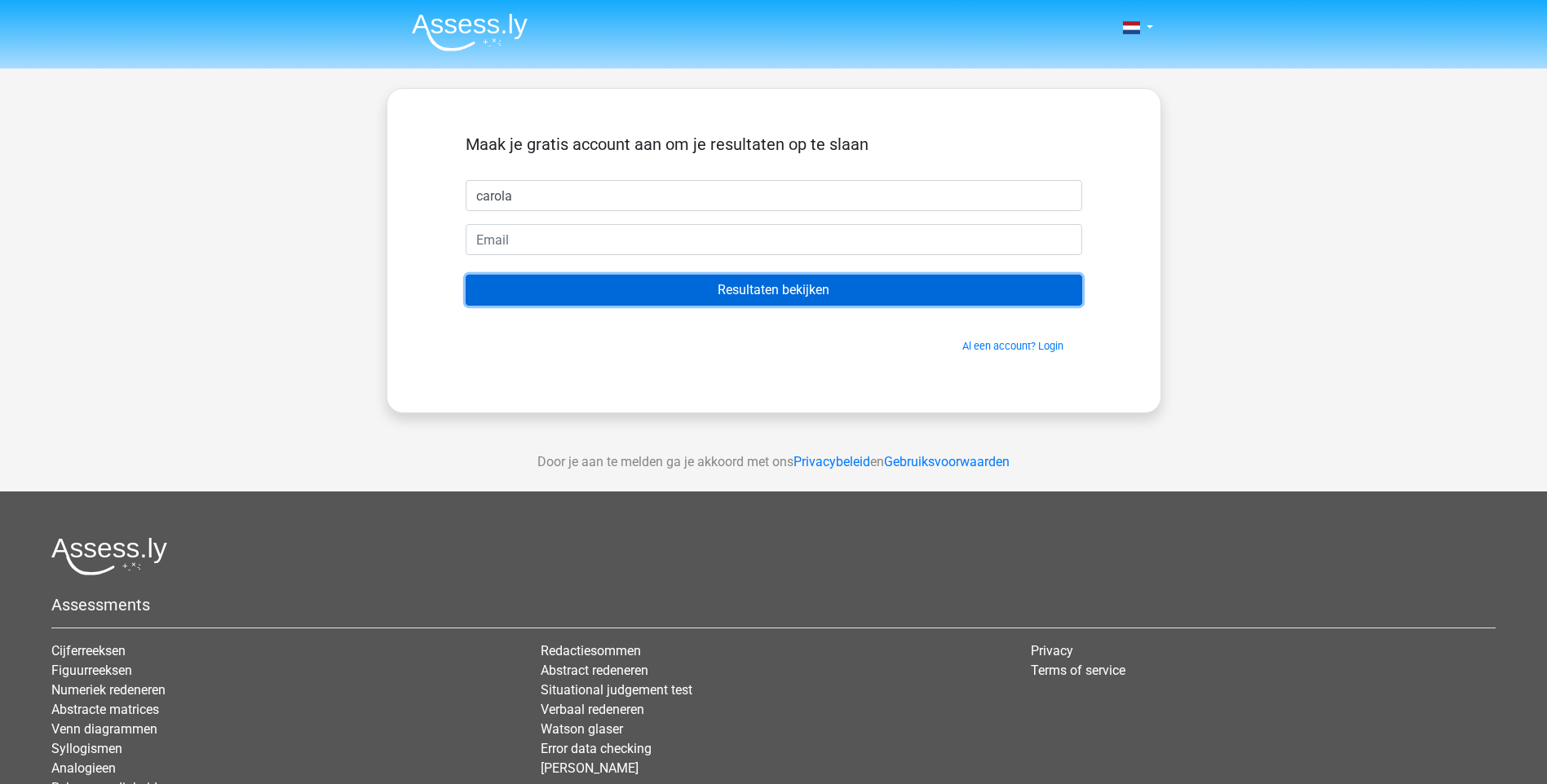
click at [777, 293] on input "Resultaten bekijken" at bounding box center [773, 290] width 616 height 31
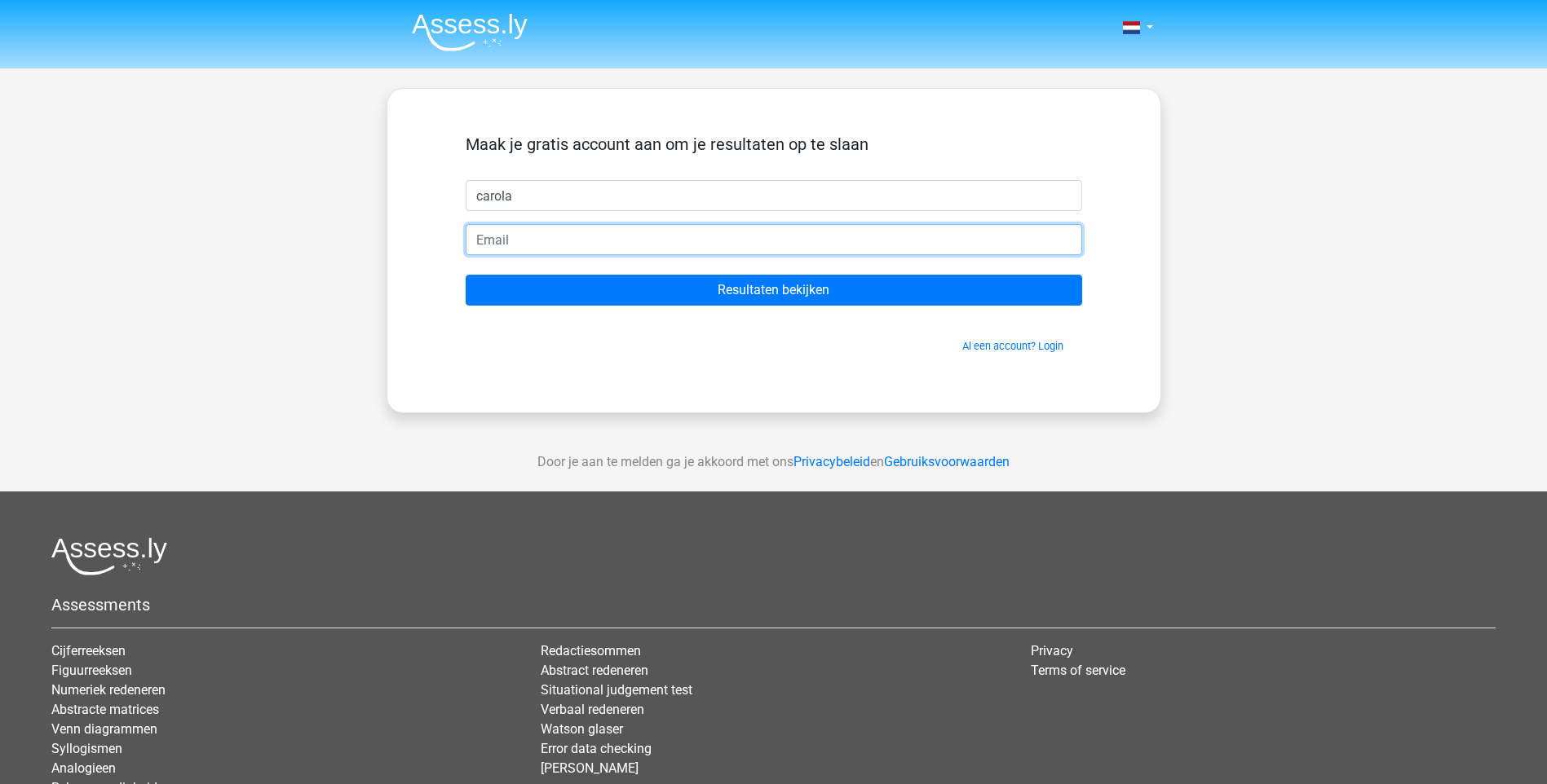
click at [488, 238] on input "email" at bounding box center [773, 239] width 616 height 31
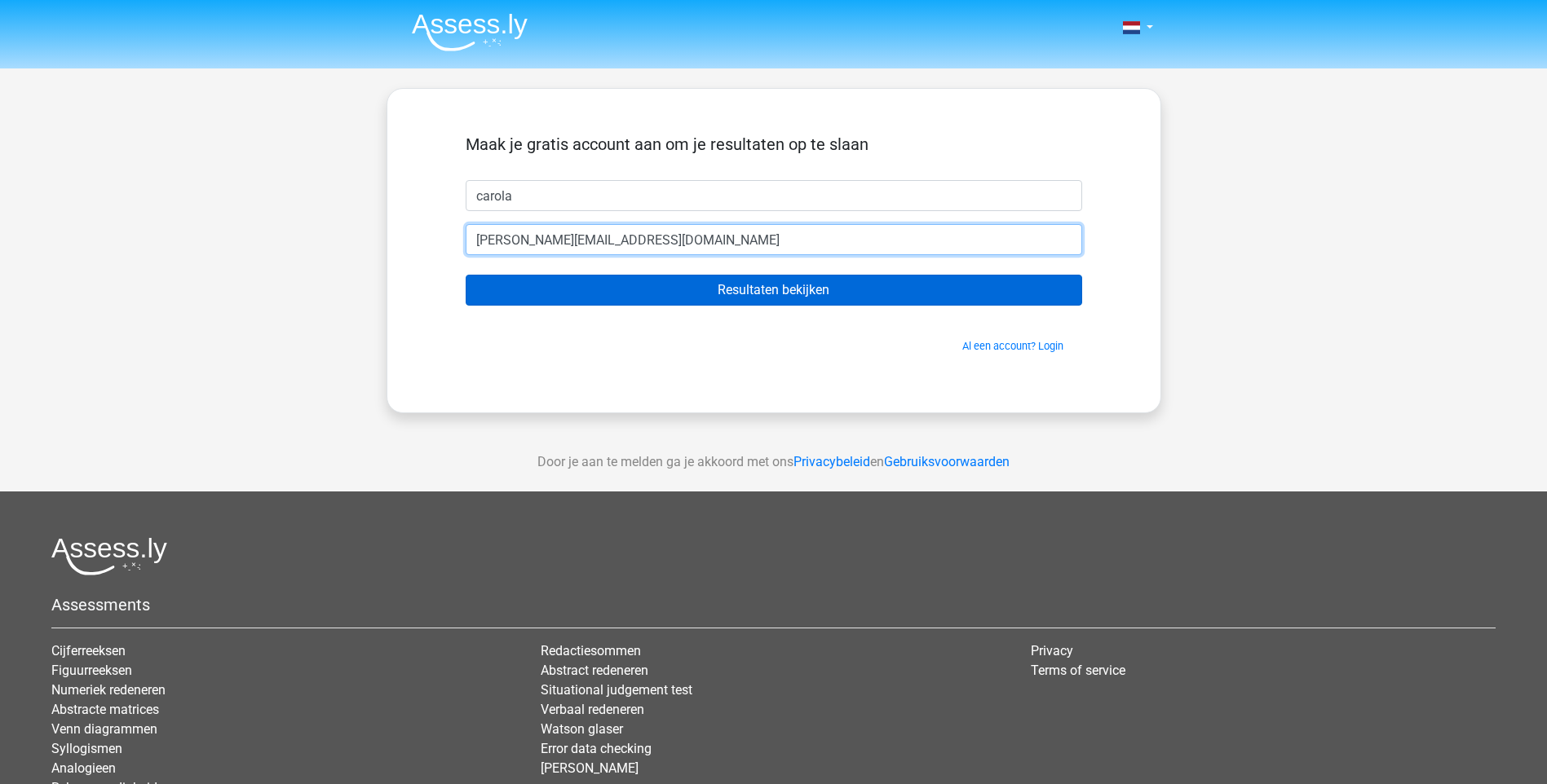
type input "[PERSON_NAME][EMAIL_ADDRESS][DOMAIN_NAME]"
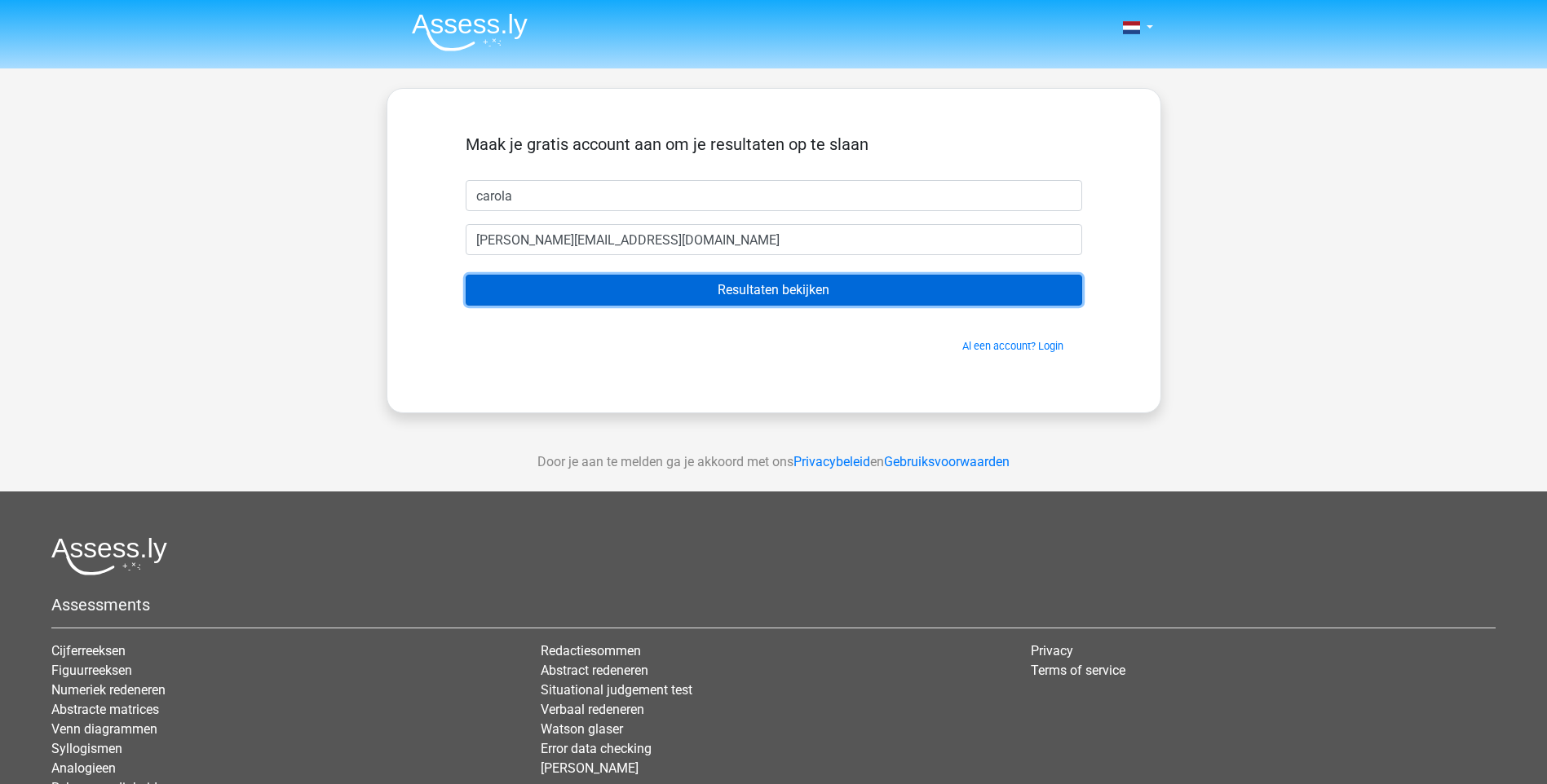
click at [653, 279] on input "Resultaten bekijken" at bounding box center [773, 290] width 616 height 31
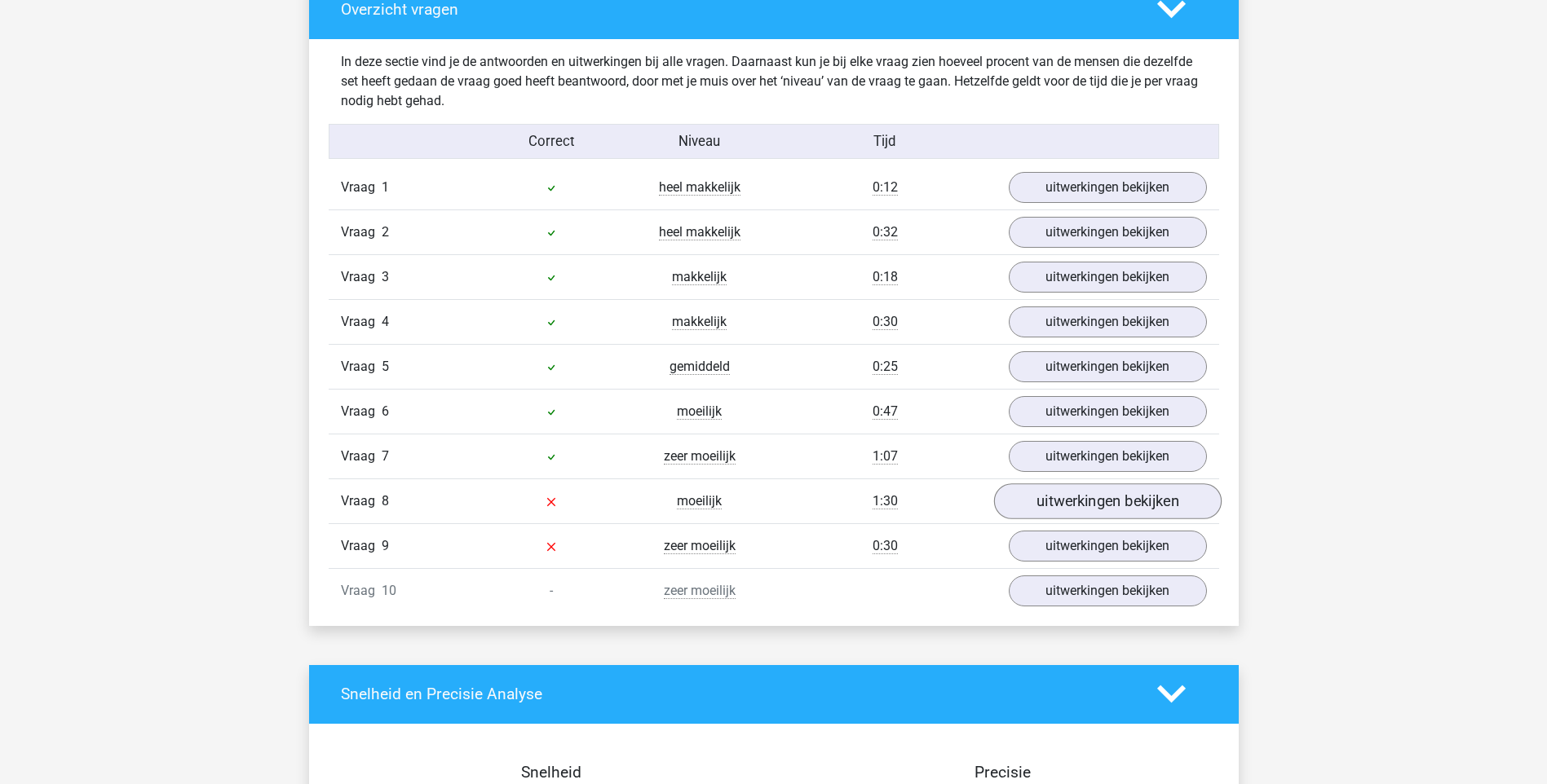
scroll to position [1215, 0]
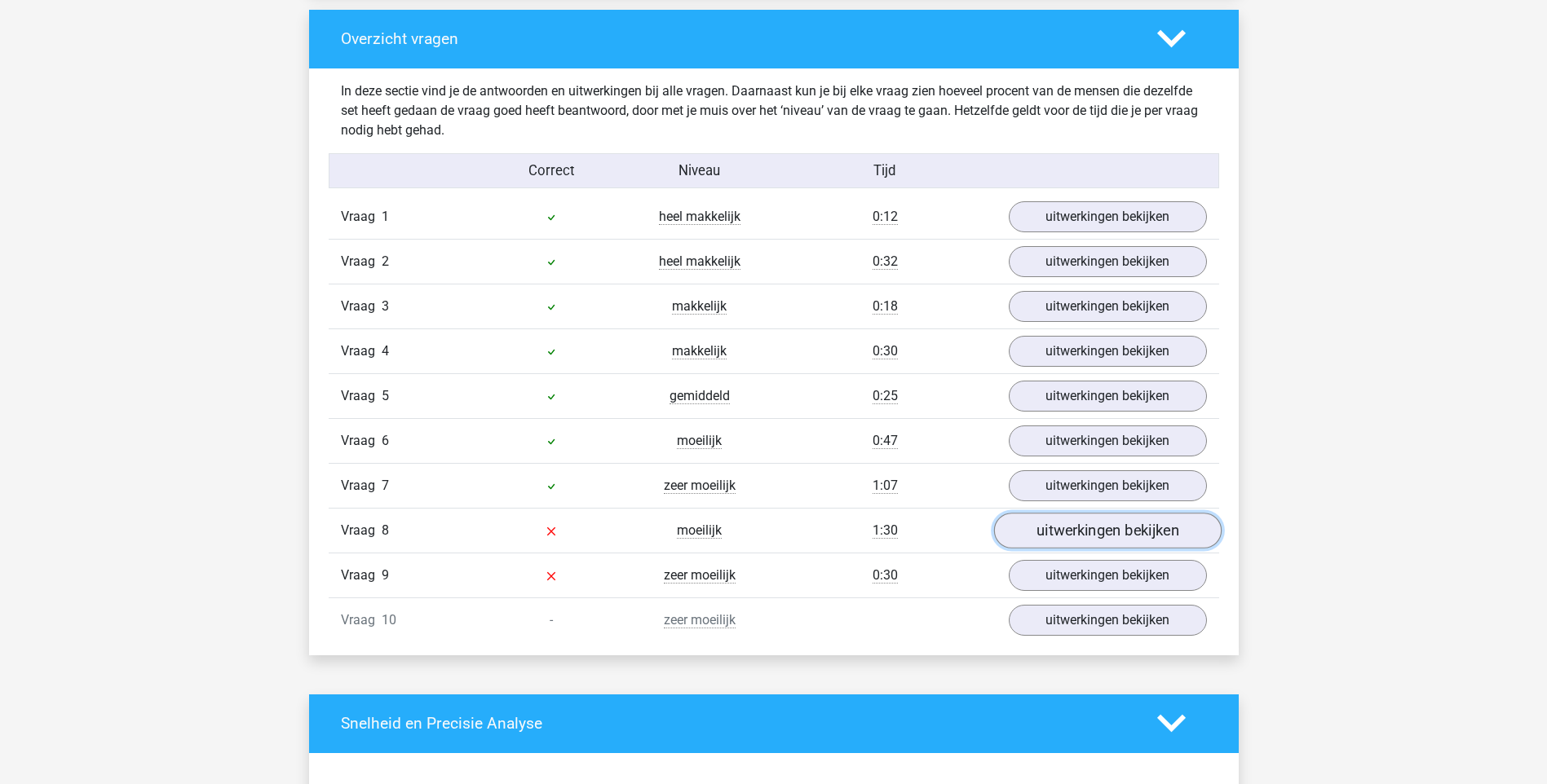
click at [1120, 529] on link "uitwerkingen bekijken" at bounding box center [1106, 530] width 228 height 36
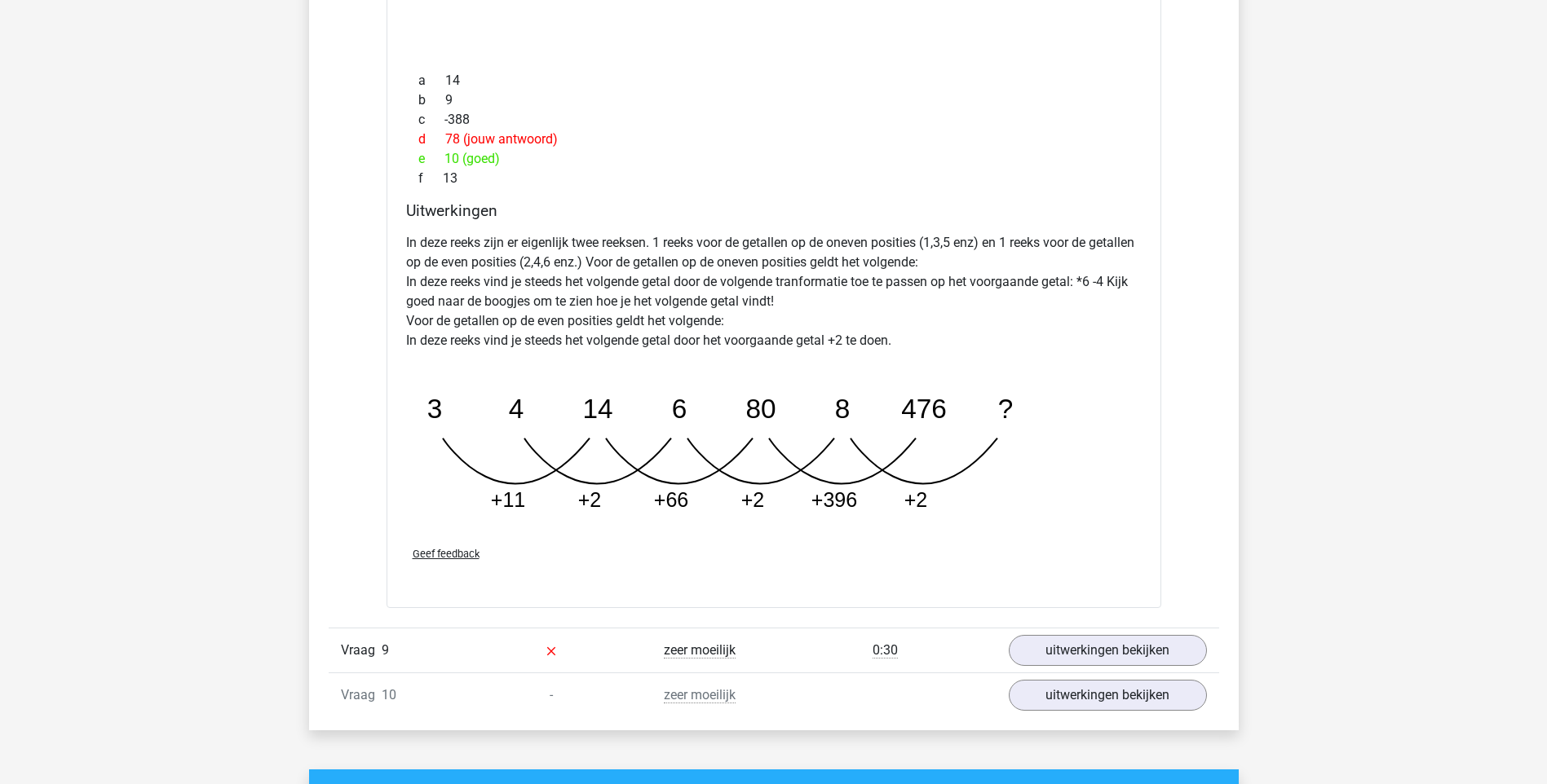
scroll to position [1868, 0]
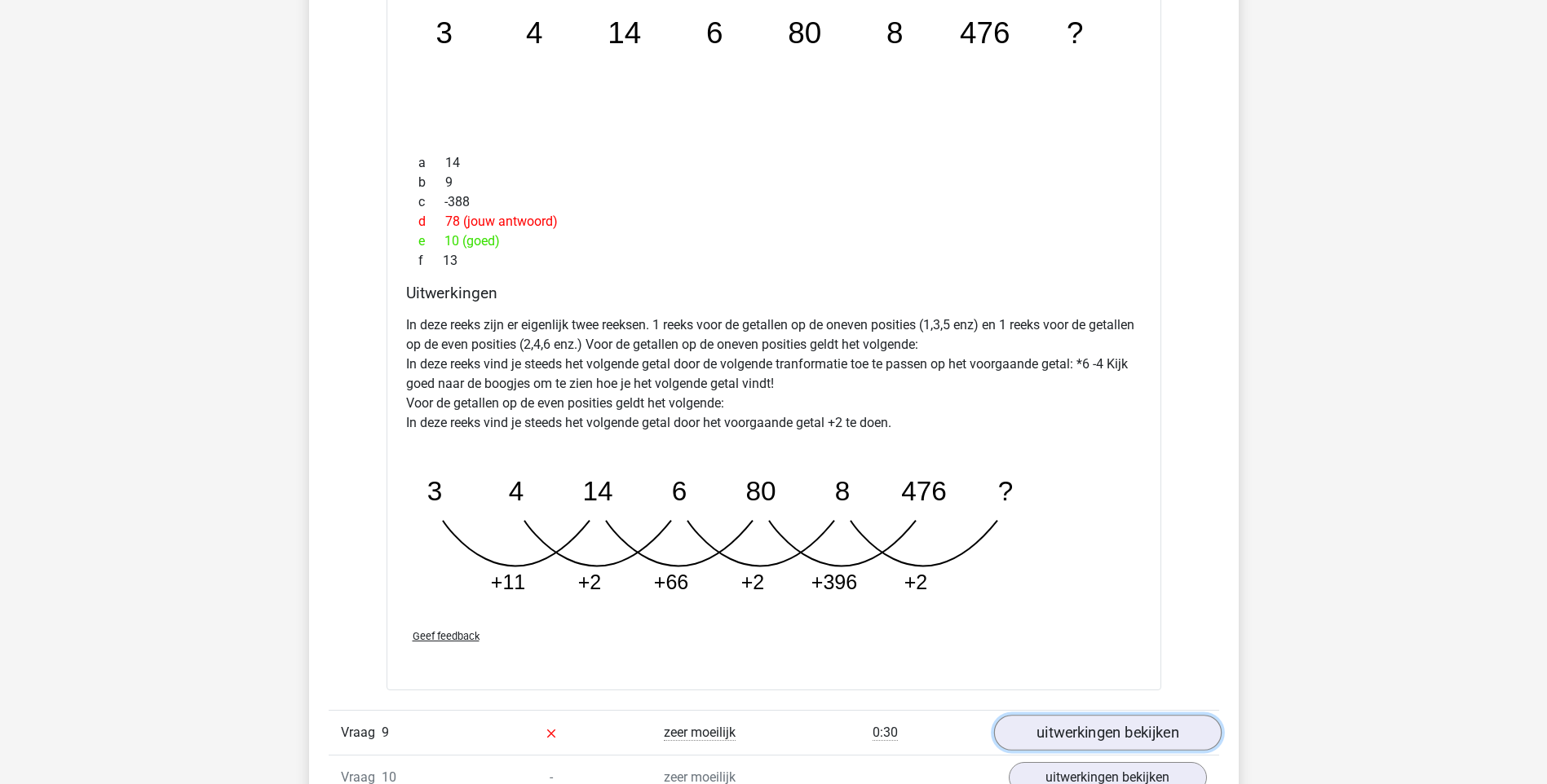
click at [1044, 732] on link "uitwerkingen bekijken" at bounding box center [1106, 733] width 228 height 36
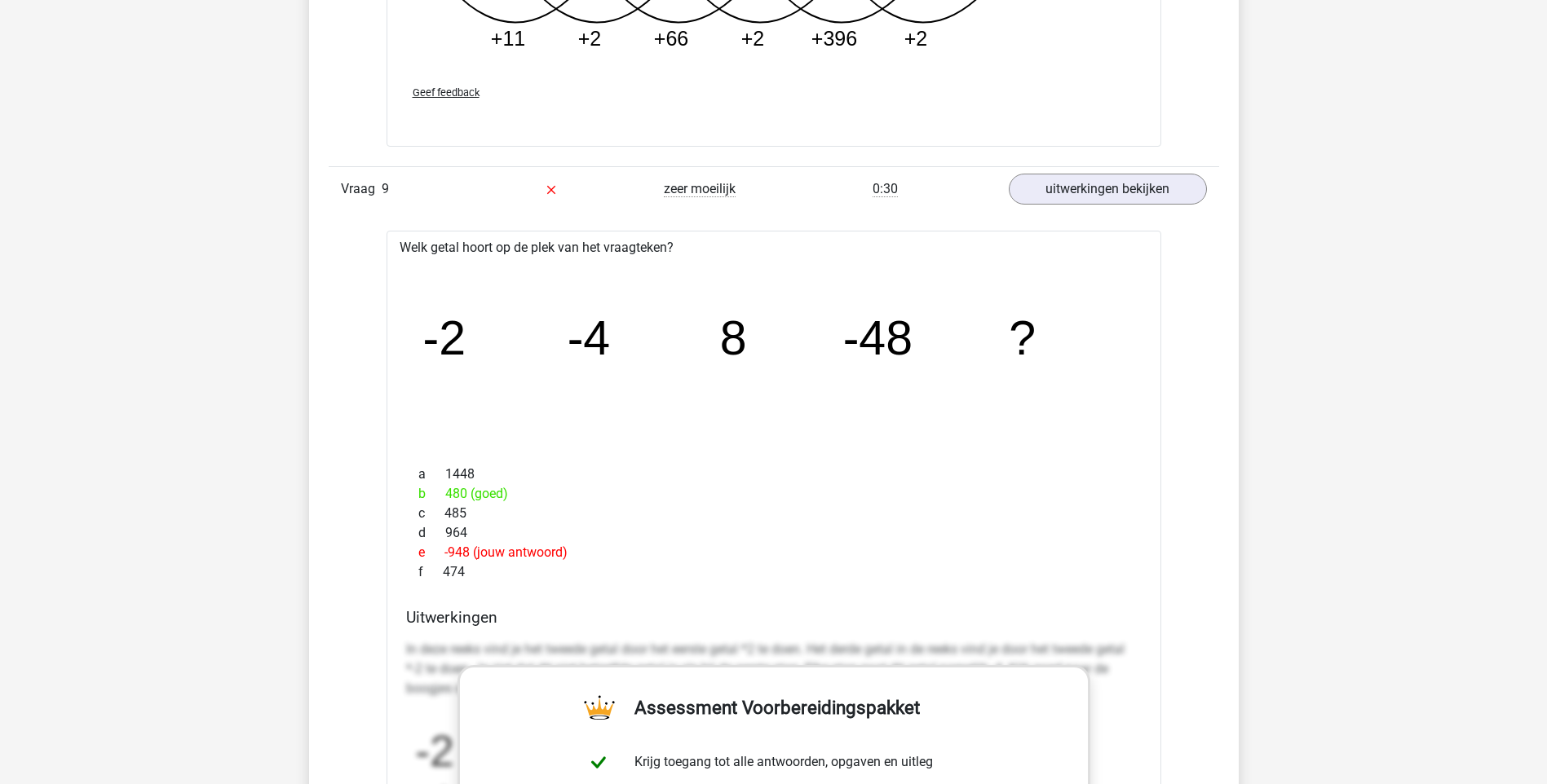
scroll to position [2408, 0]
click at [799, 546] on div "d 964" at bounding box center [774, 536] width 735 height 19
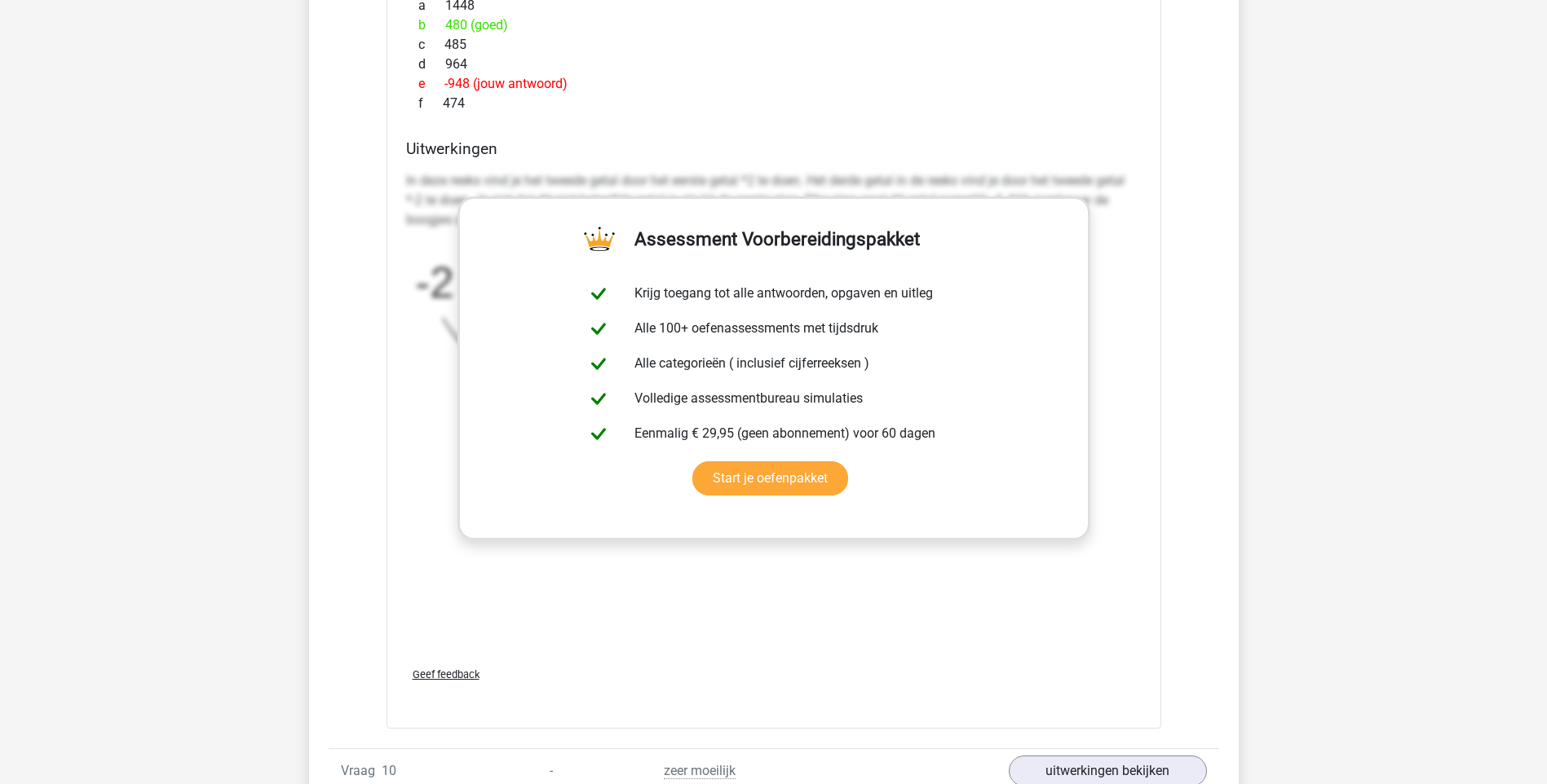
scroll to position [2909, 0]
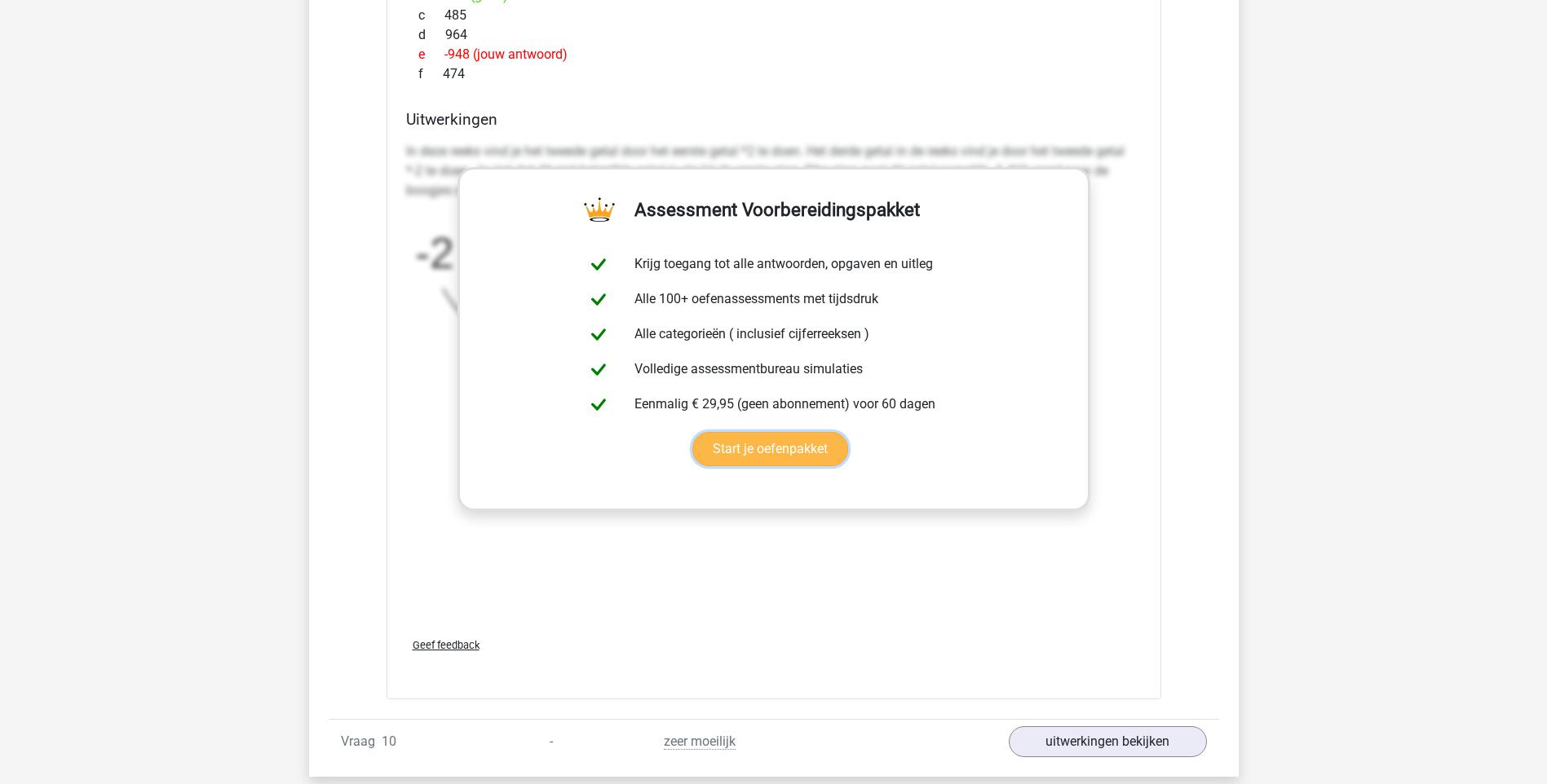
click at [787, 452] on link "Start je oefenpakket" at bounding box center [770, 450] width 156 height 35
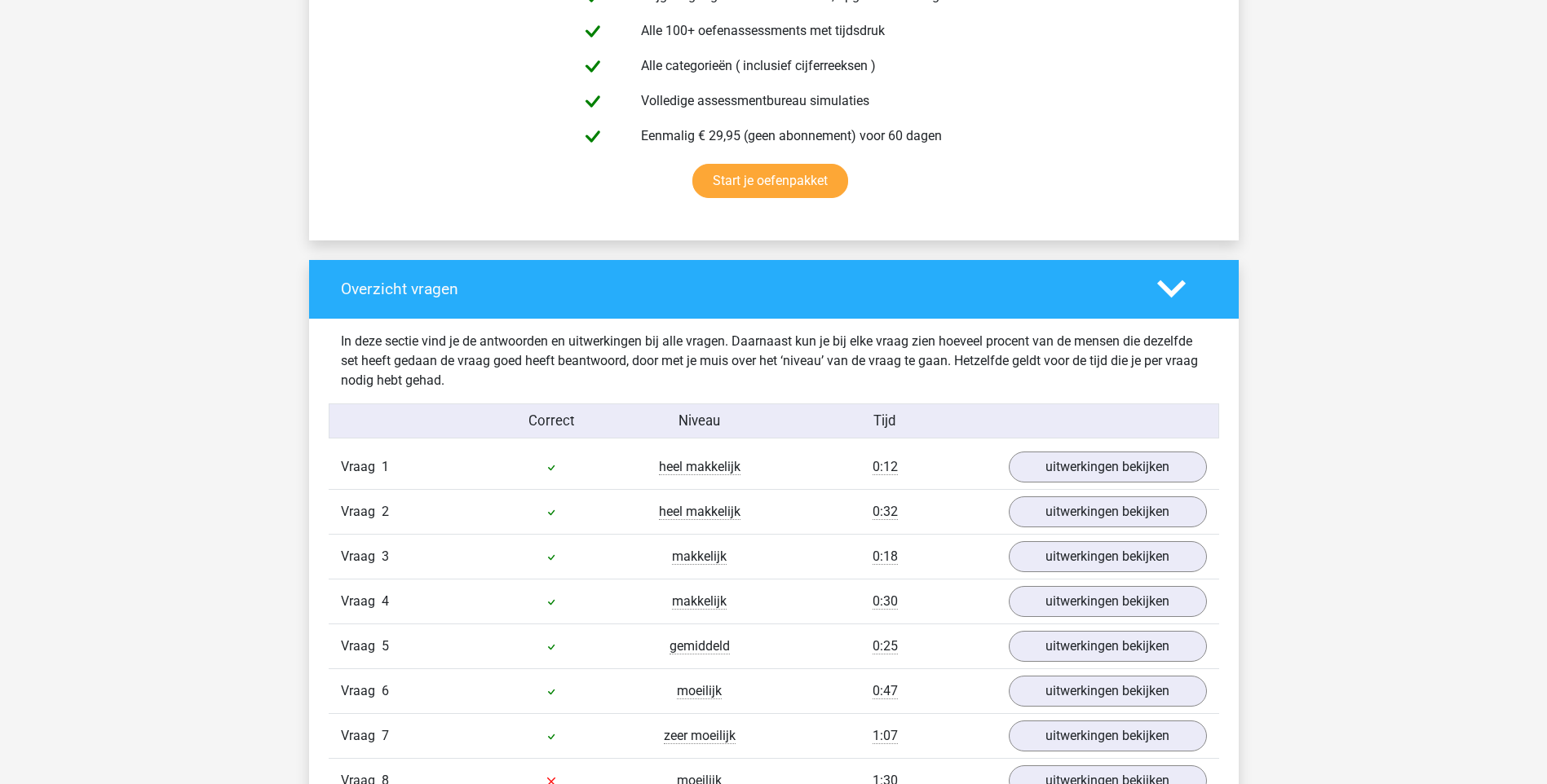
scroll to position [947, 0]
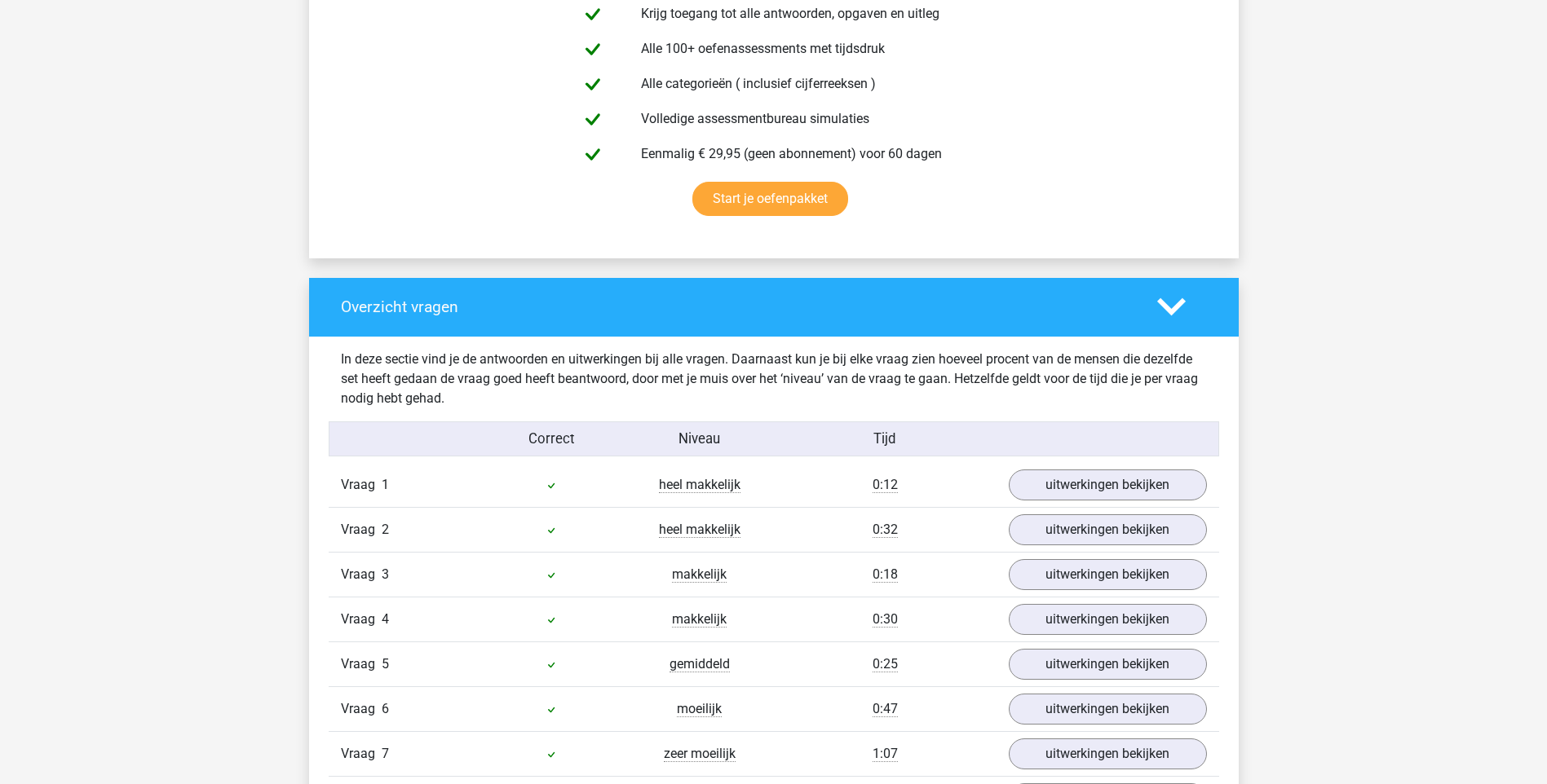
click at [1171, 309] on polygon at bounding box center [1171, 307] width 29 height 18
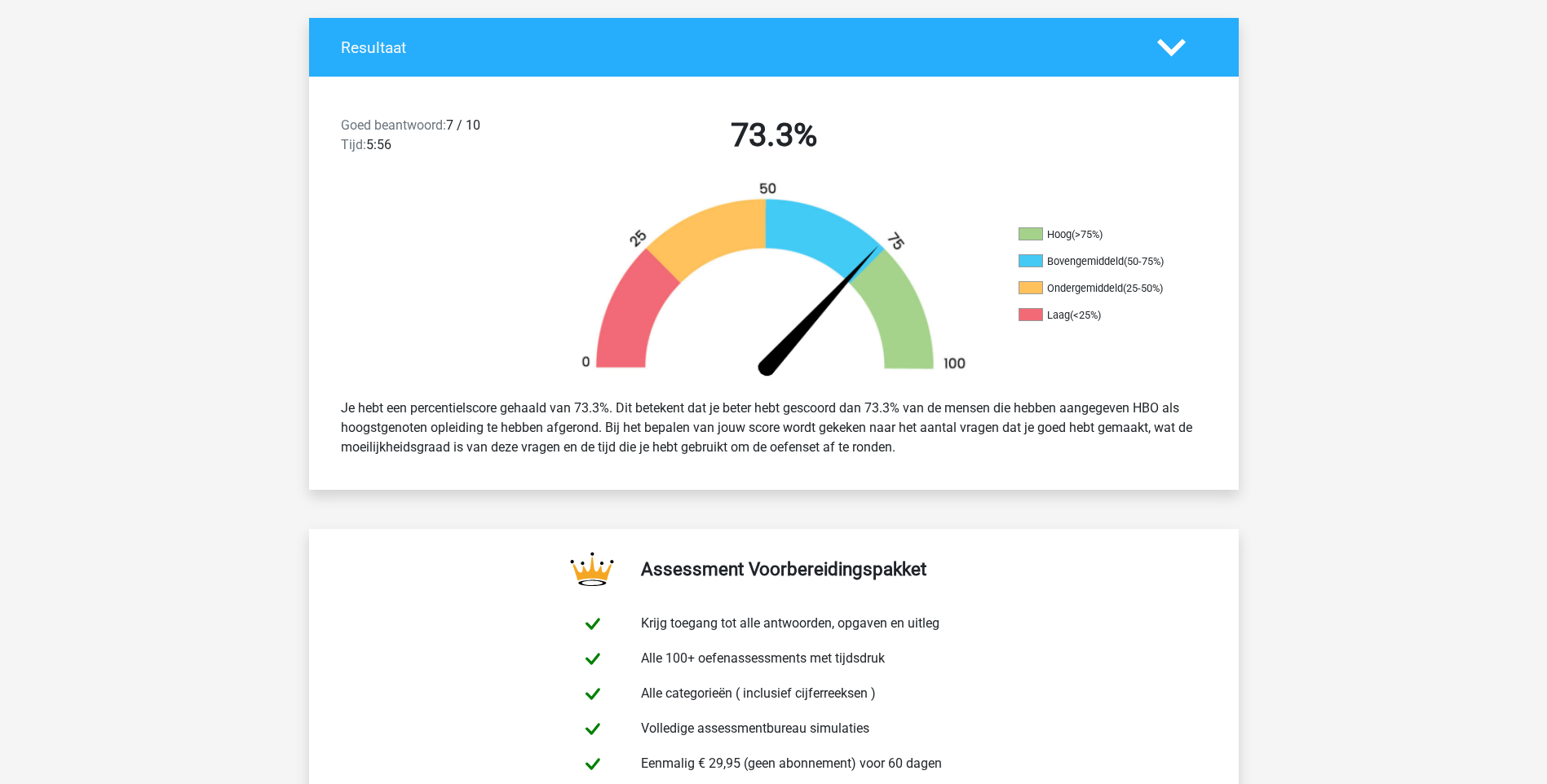
scroll to position [301, 0]
